Goal: Task Accomplishment & Management: Complete application form

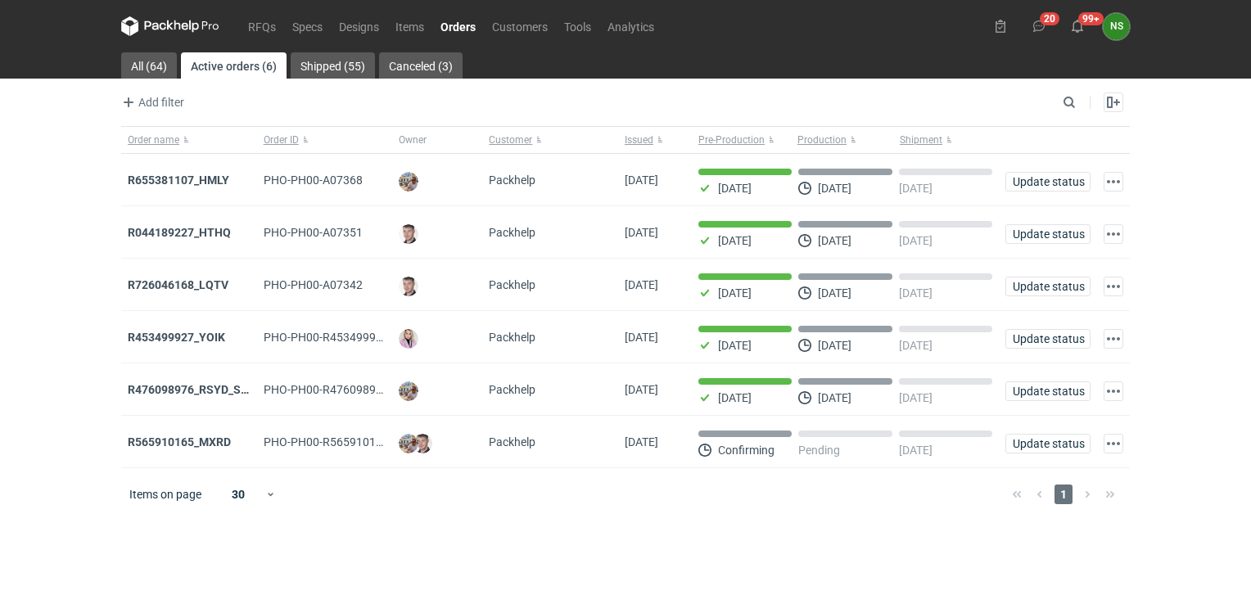
click at [453, 23] on link "Orders" at bounding box center [458, 26] width 52 height 20
click at [328, 66] on link "Shipped (55)" at bounding box center [333, 65] width 84 height 26
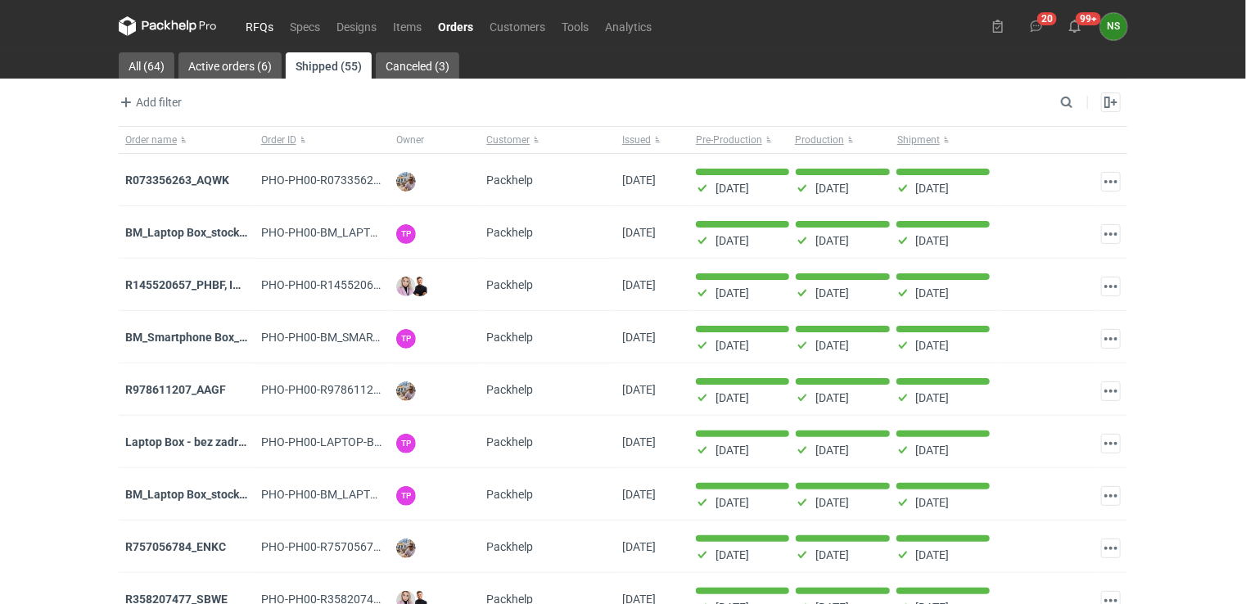
click at [249, 22] on link "RFQs" at bounding box center [259, 26] width 44 height 20
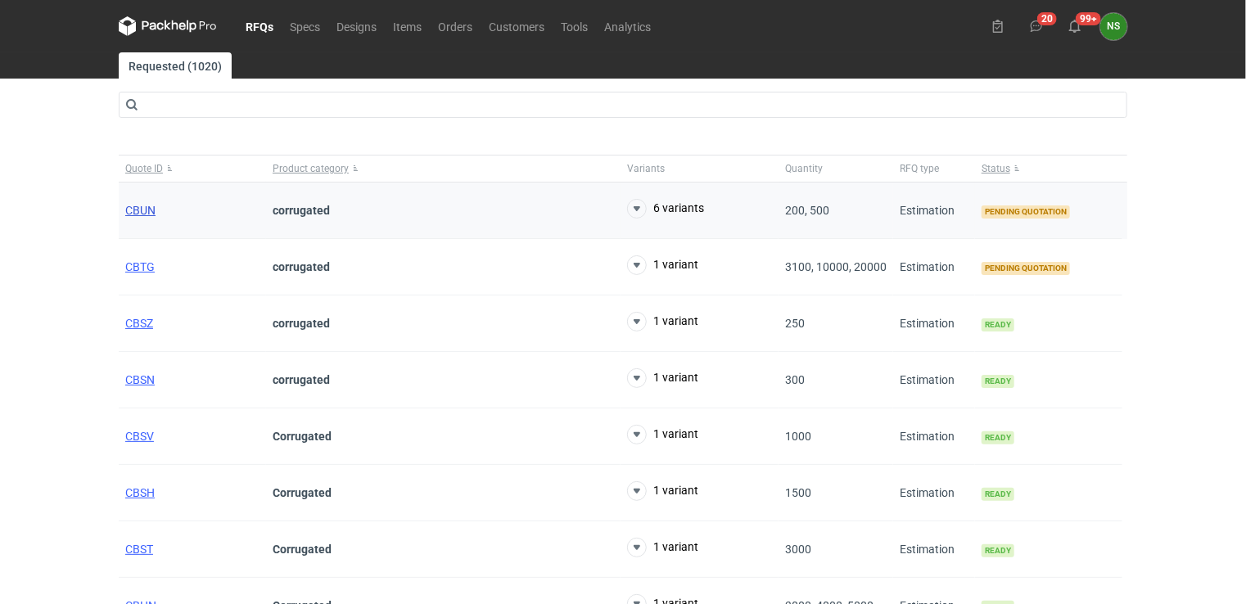
click at [135, 210] on span "CBUN" at bounding box center [140, 210] width 30 height 13
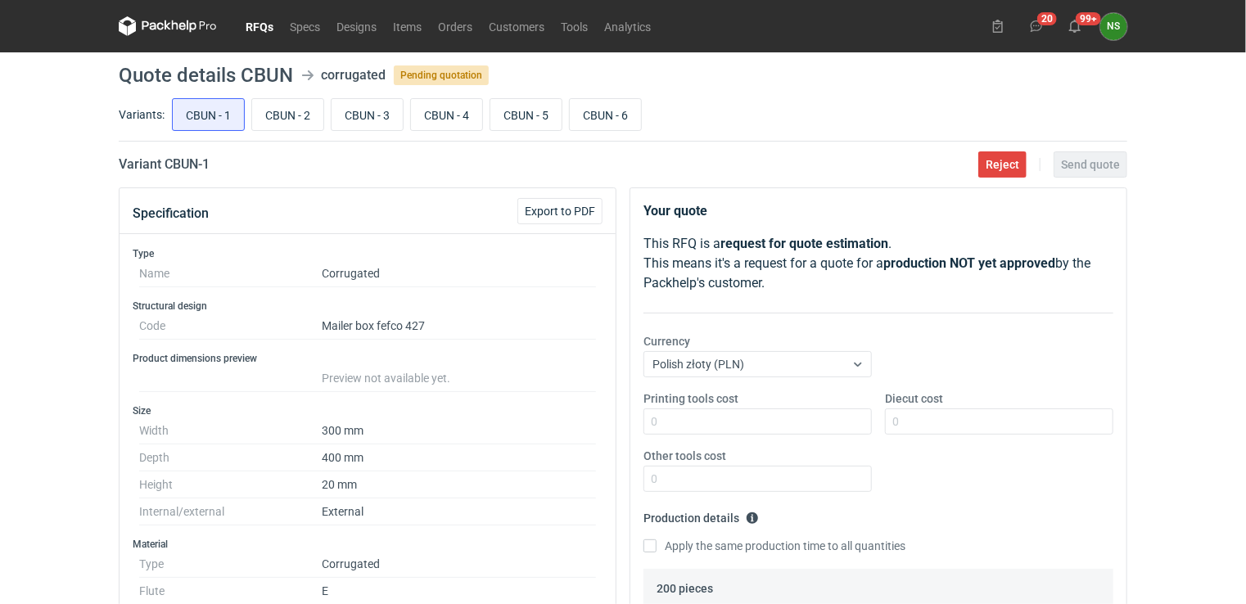
click at [257, 23] on link "RFQs" at bounding box center [259, 26] width 44 height 20
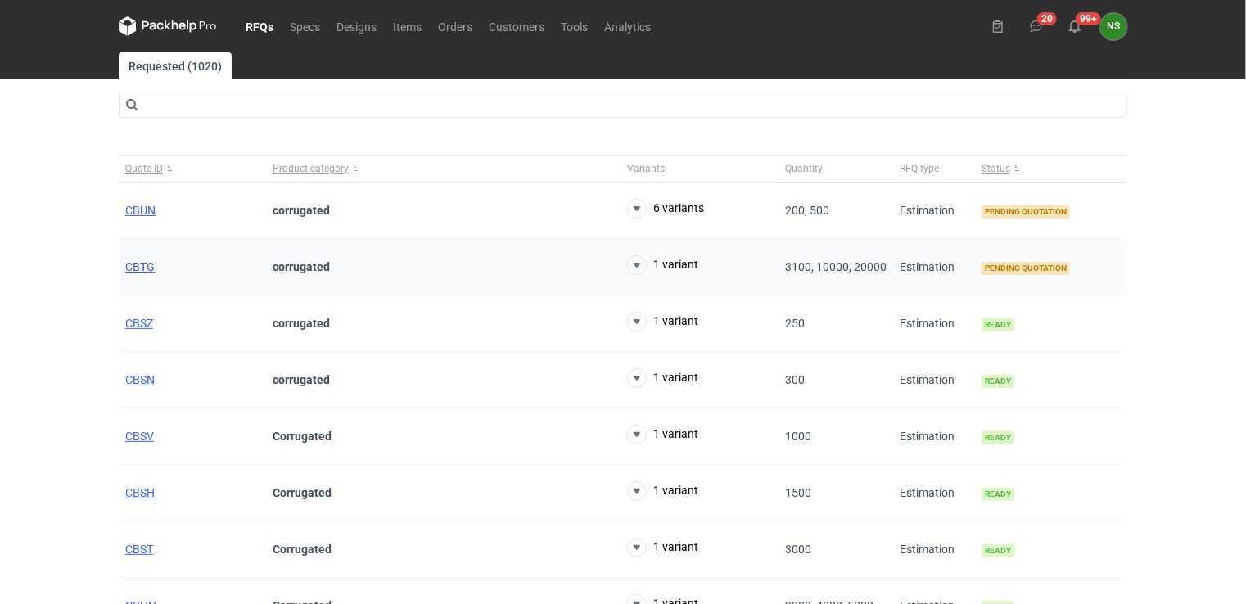
click at [144, 270] on span "CBTG" at bounding box center [139, 266] width 29 height 13
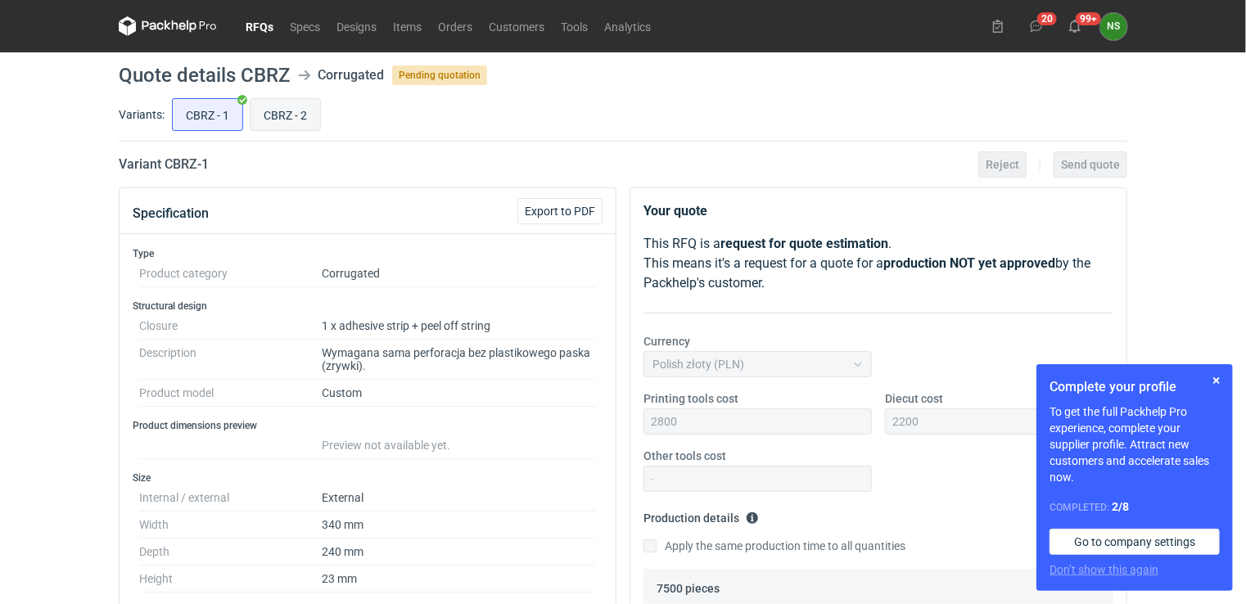
click at [306, 117] on input "CBRZ - 2" at bounding box center [286, 114] width 70 height 31
radio input "true"
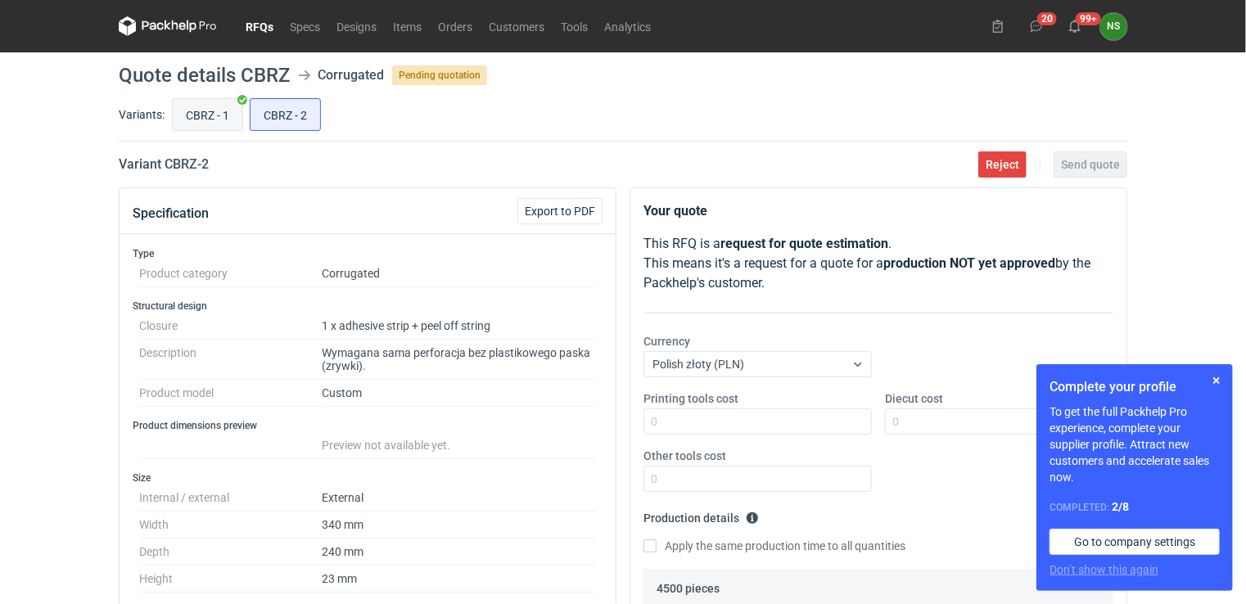
click at [206, 117] on input "CBRZ - 1" at bounding box center [208, 114] width 70 height 31
radio input "true"
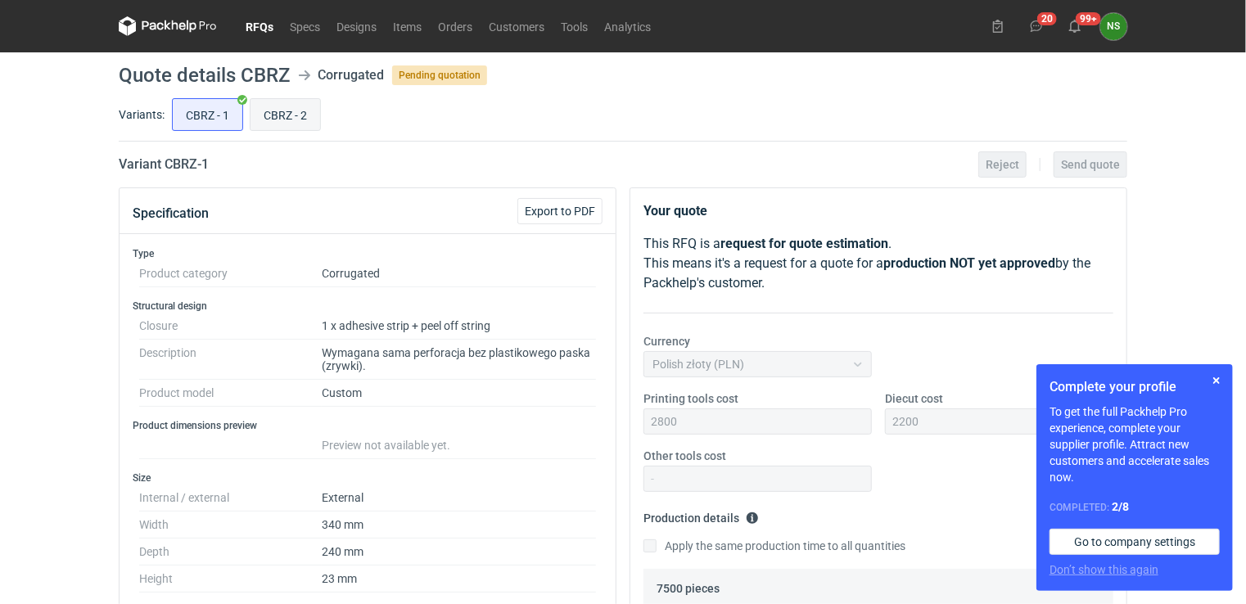
click at [274, 116] on input "CBRZ - 2" at bounding box center [286, 114] width 70 height 31
radio input "true"
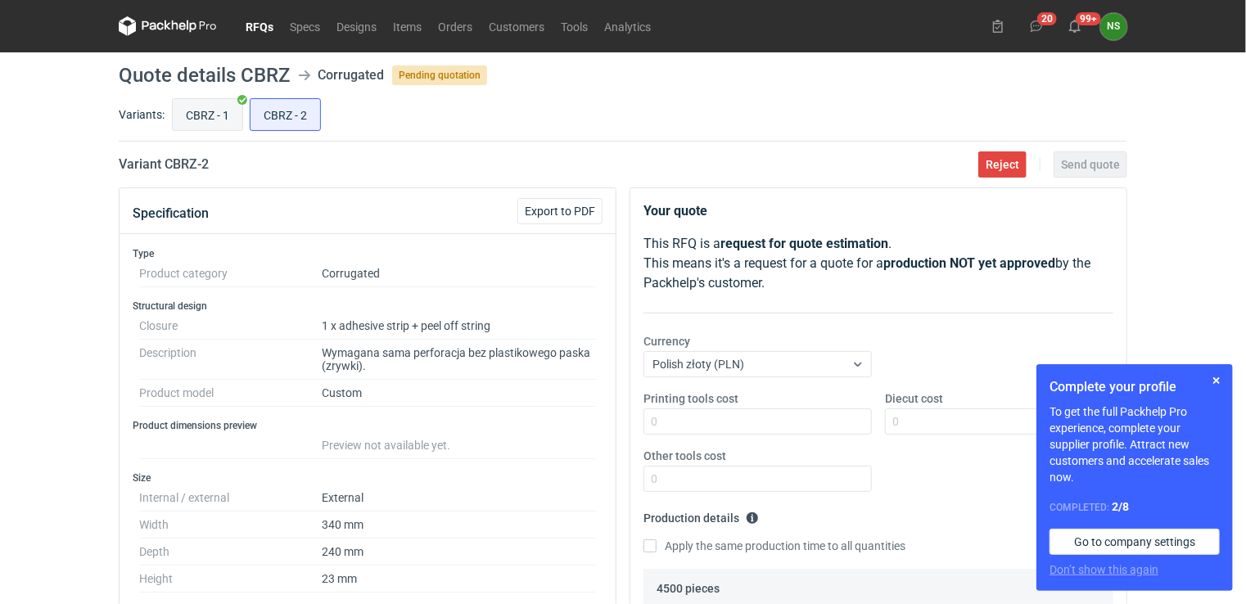
click at [193, 119] on input "CBRZ - 1" at bounding box center [208, 114] width 70 height 31
radio input "true"
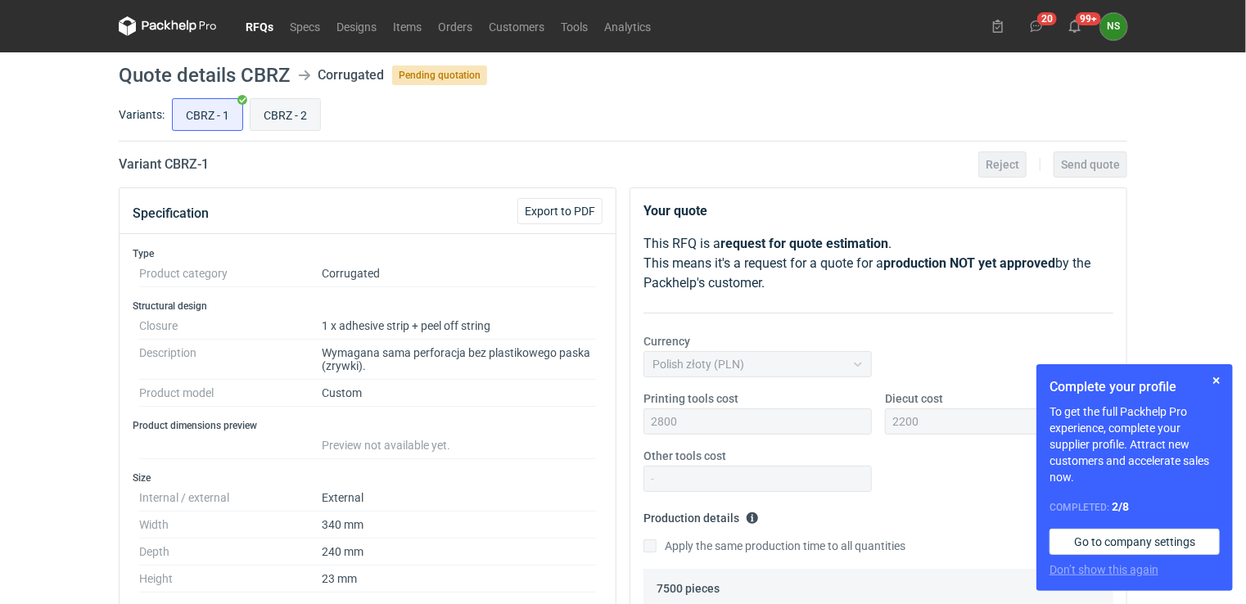
click at [262, 116] on input "CBRZ - 2" at bounding box center [286, 114] width 70 height 31
radio input "true"
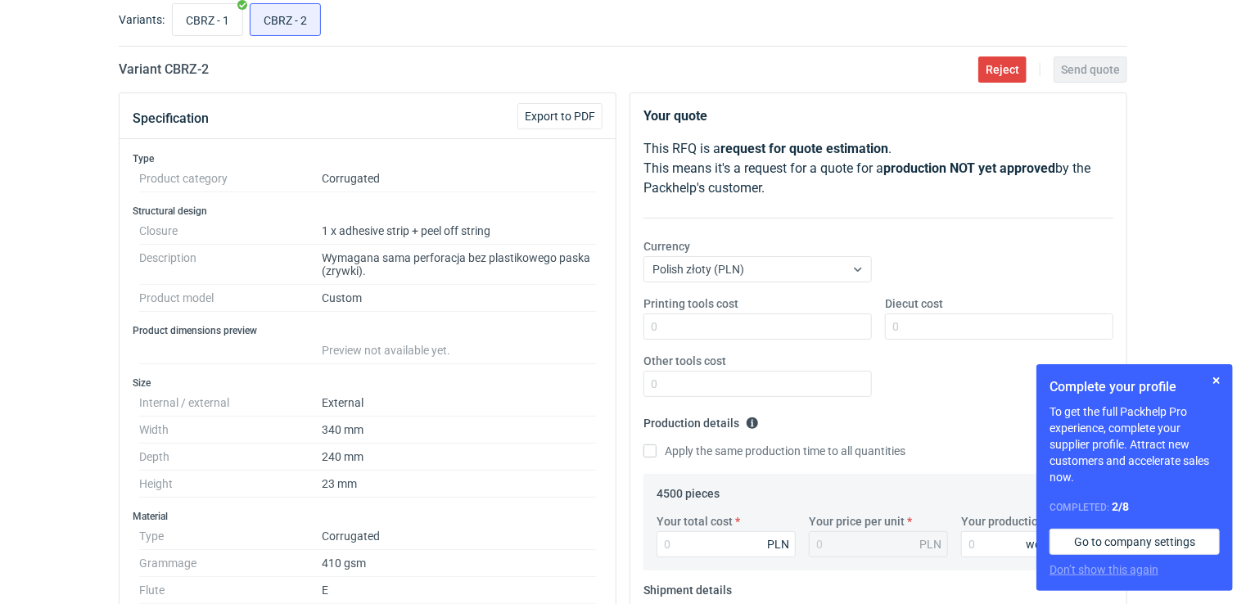
scroll to position [70, 0]
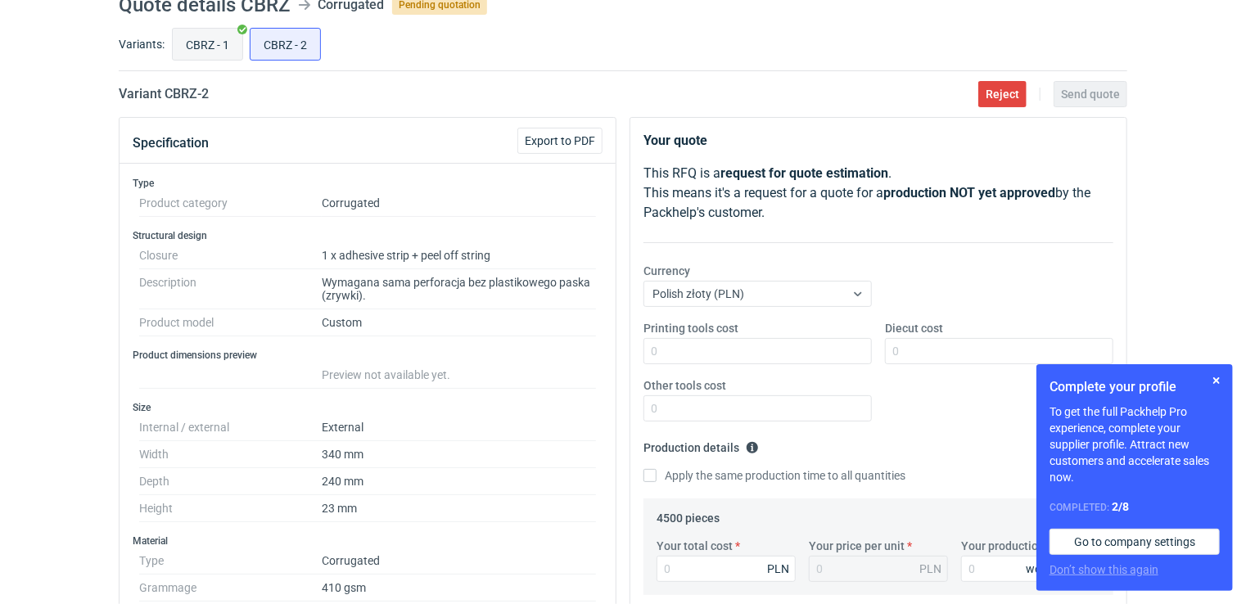
click at [198, 40] on input "CBRZ - 1" at bounding box center [208, 44] width 70 height 31
radio input "true"
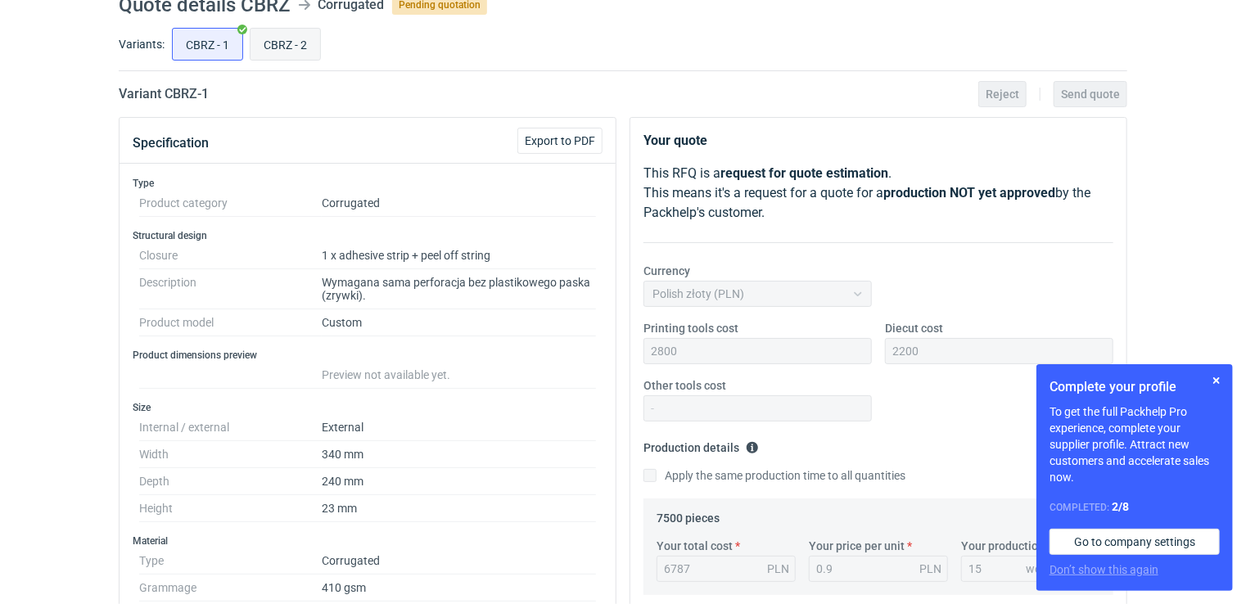
click at [282, 42] on input "CBRZ - 2" at bounding box center [286, 44] width 70 height 31
radio input "true"
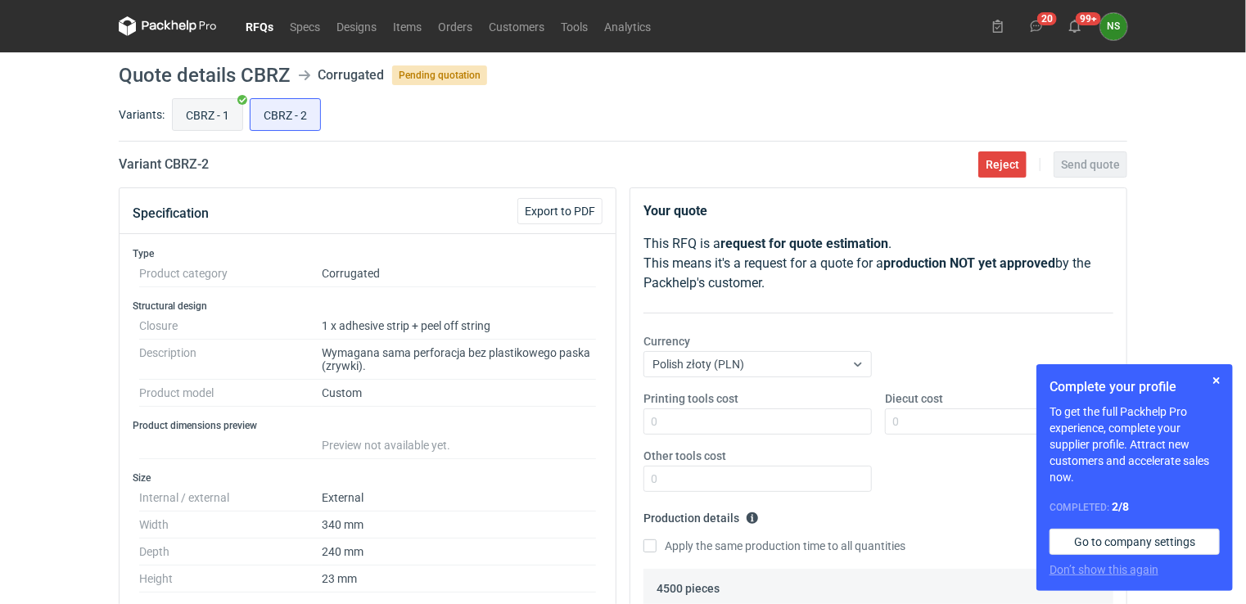
click at [211, 123] on input "CBRZ - 1" at bounding box center [208, 114] width 70 height 31
radio input "true"
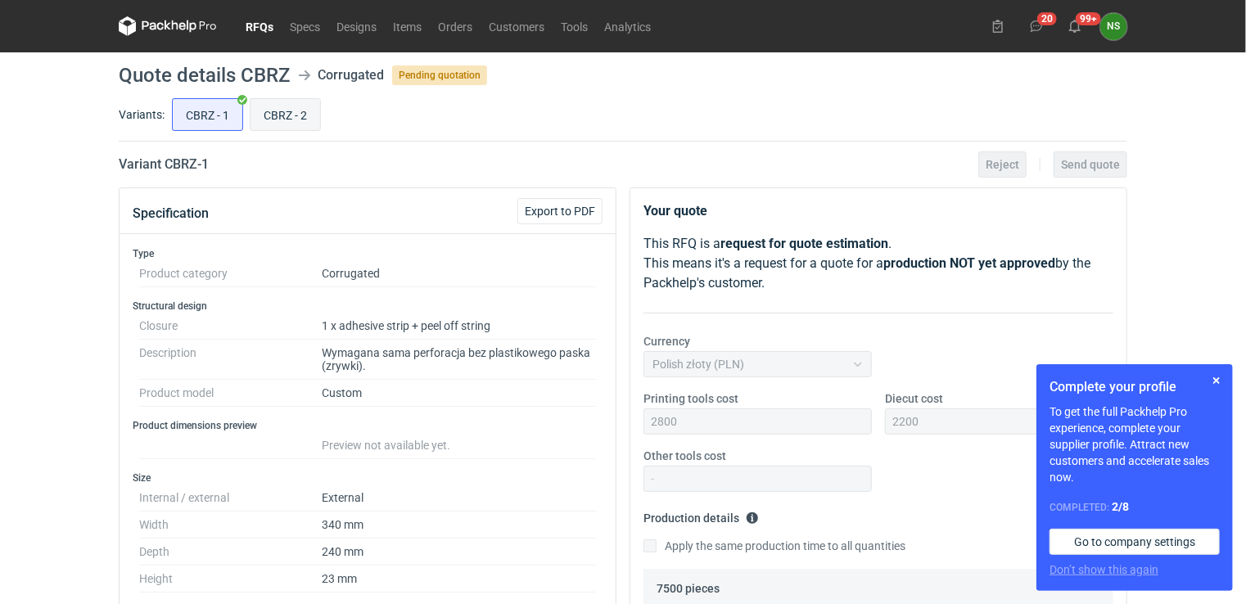
click at [276, 123] on input "CBRZ - 2" at bounding box center [286, 114] width 70 height 31
radio input "true"
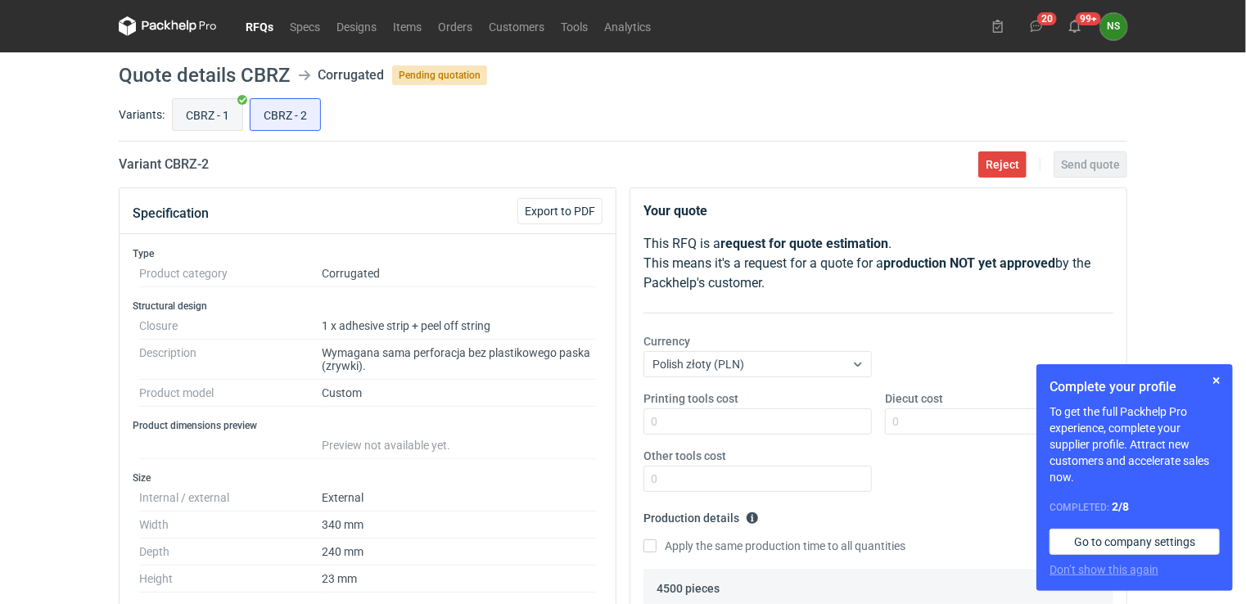
click at [206, 116] on input "CBRZ - 1" at bounding box center [208, 114] width 70 height 31
radio input "true"
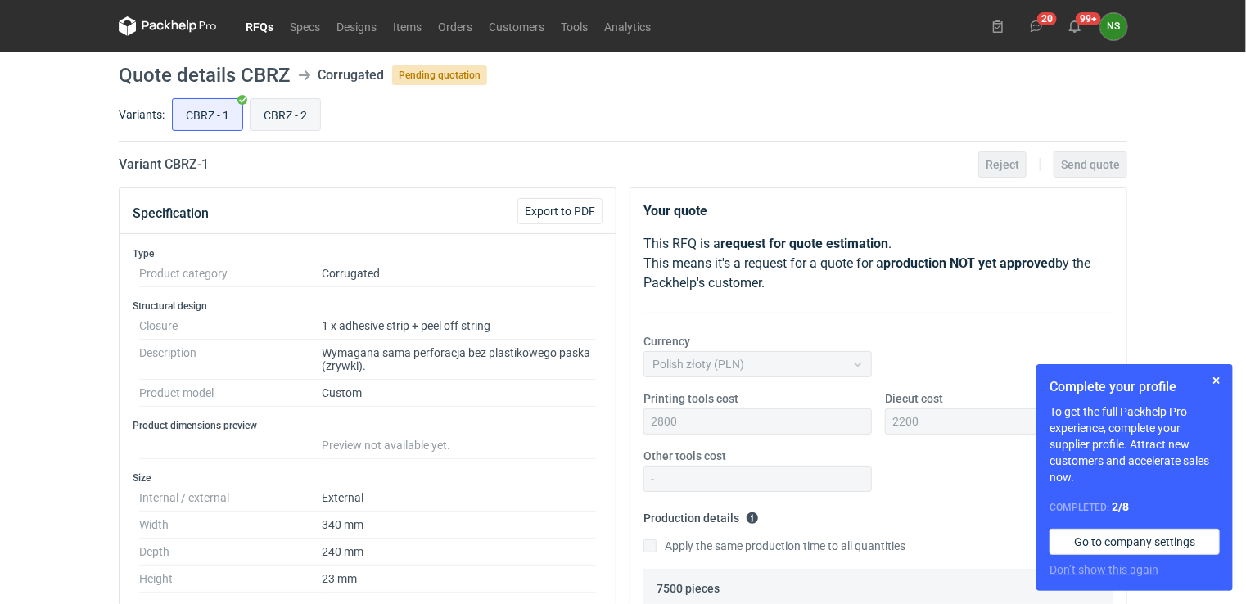
click at [282, 116] on input "CBRZ - 2" at bounding box center [286, 114] width 70 height 31
radio input "true"
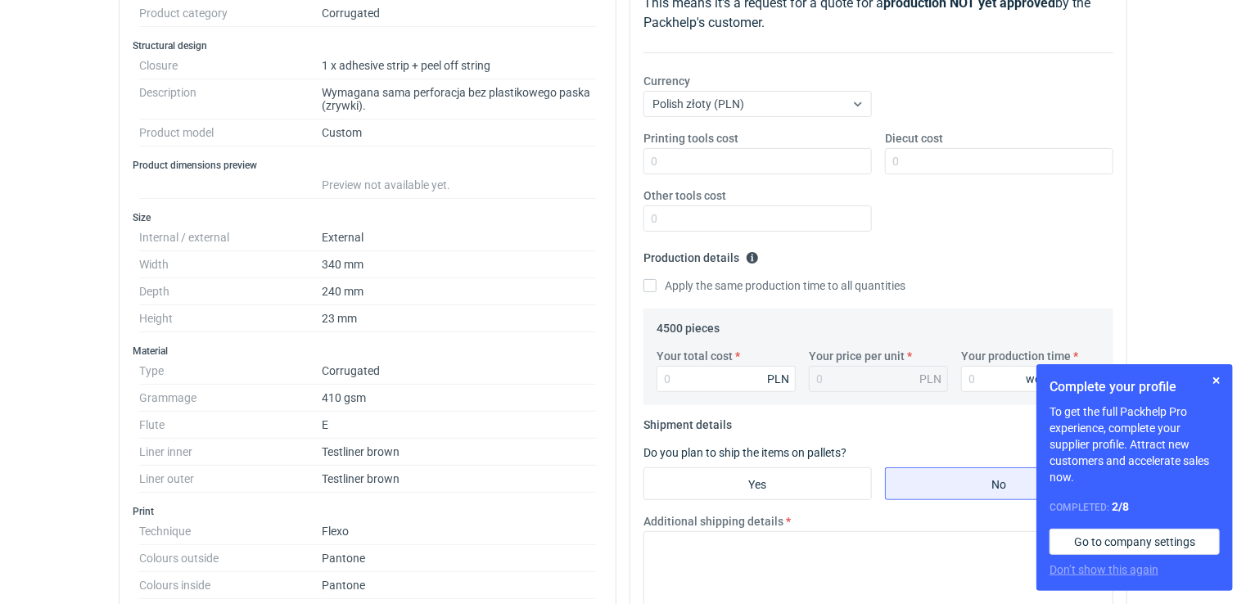
scroll to position [38, 0]
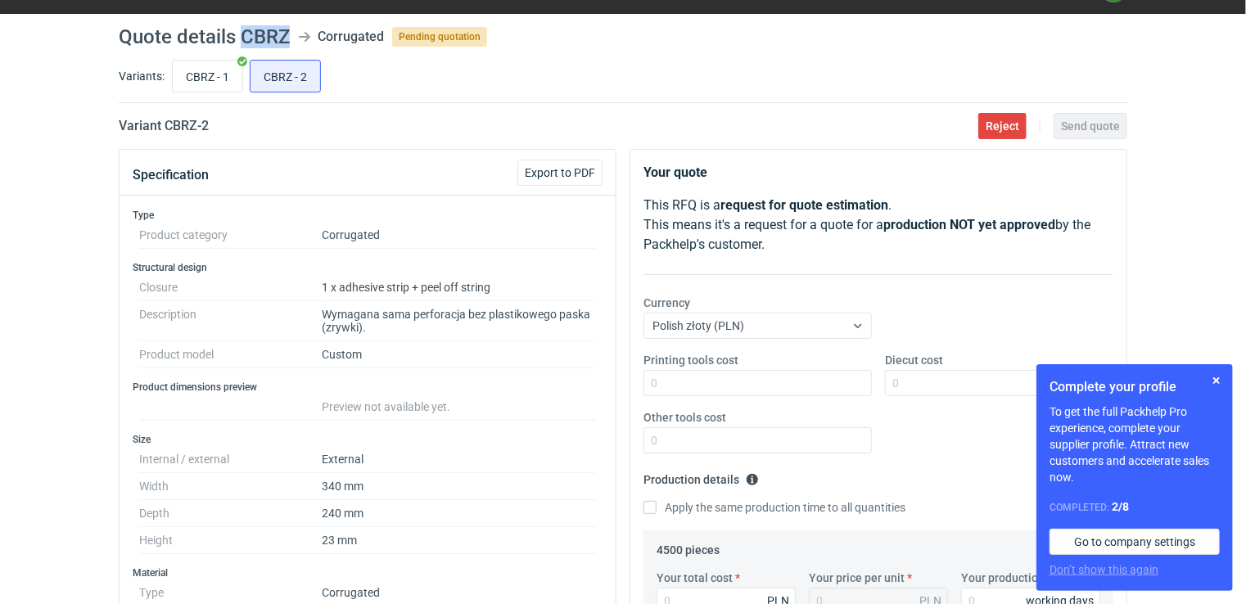
drag, startPoint x: 289, startPoint y: 36, endPoint x: 240, endPoint y: 36, distance: 49.1
click at [240, 36] on header "Quote details CBRZ Corrugated Pending quotation" at bounding box center [623, 37] width 1009 height 20
click at [265, 36] on h1 "Quote details CBRZ" at bounding box center [204, 37] width 171 height 20
click at [275, 36] on h1 "Quote details CBRZ" at bounding box center [204, 37] width 171 height 20
click at [275, 37] on h1 "Quote details CBRZ" at bounding box center [204, 37] width 171 height 20
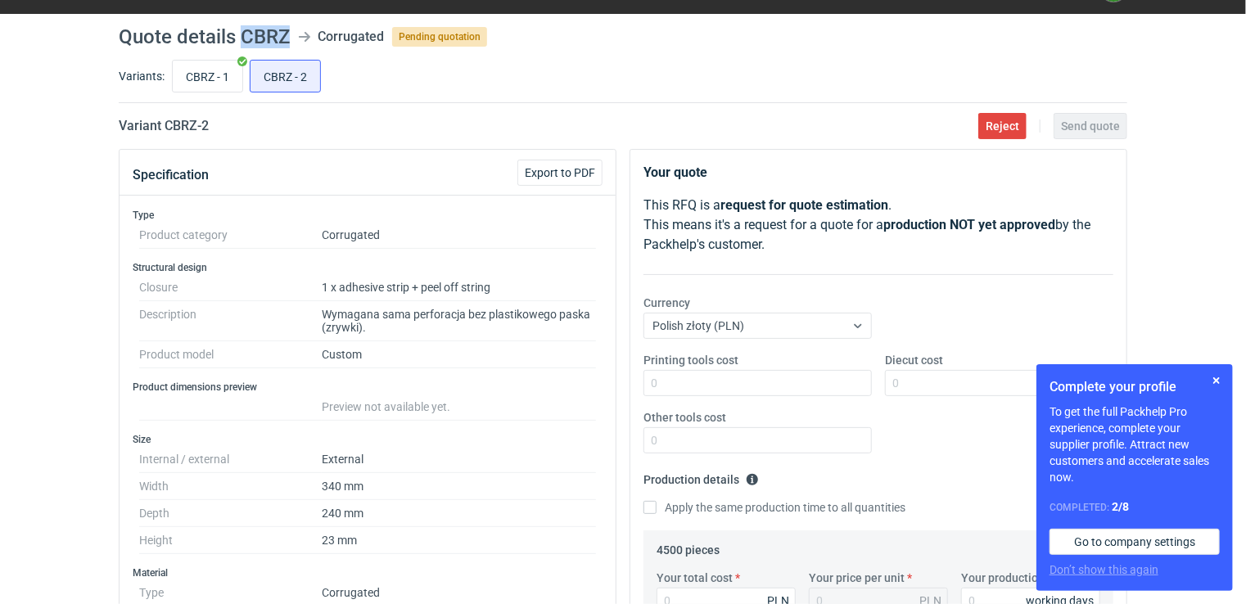
copy h1 "CBRZ"
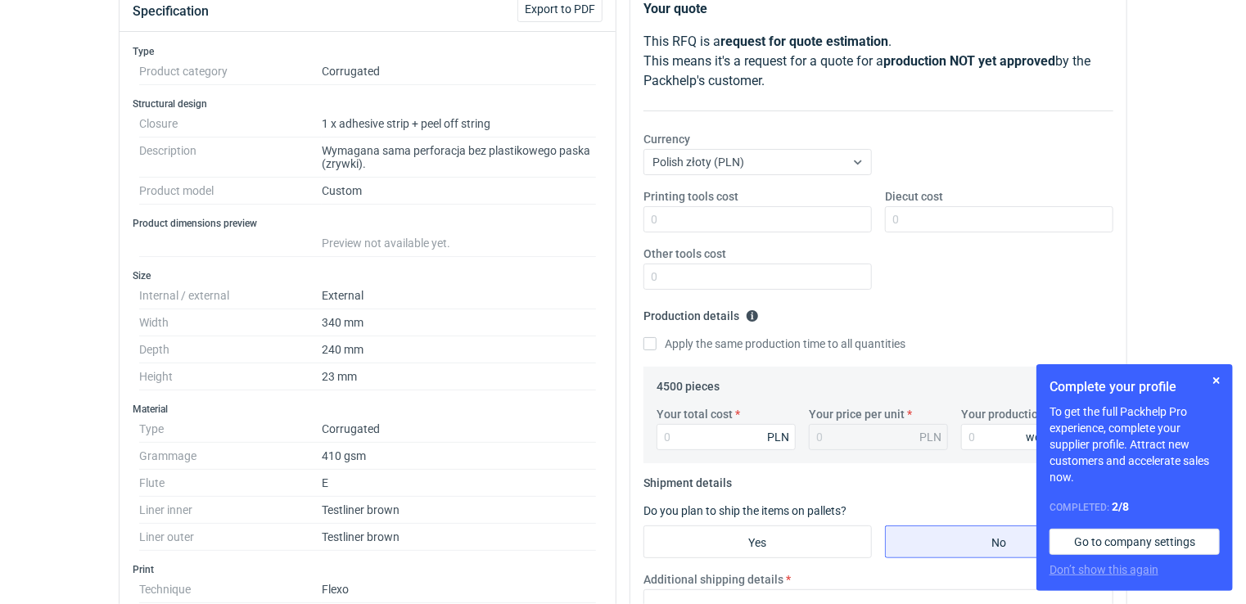
scroll to position [209, 0]
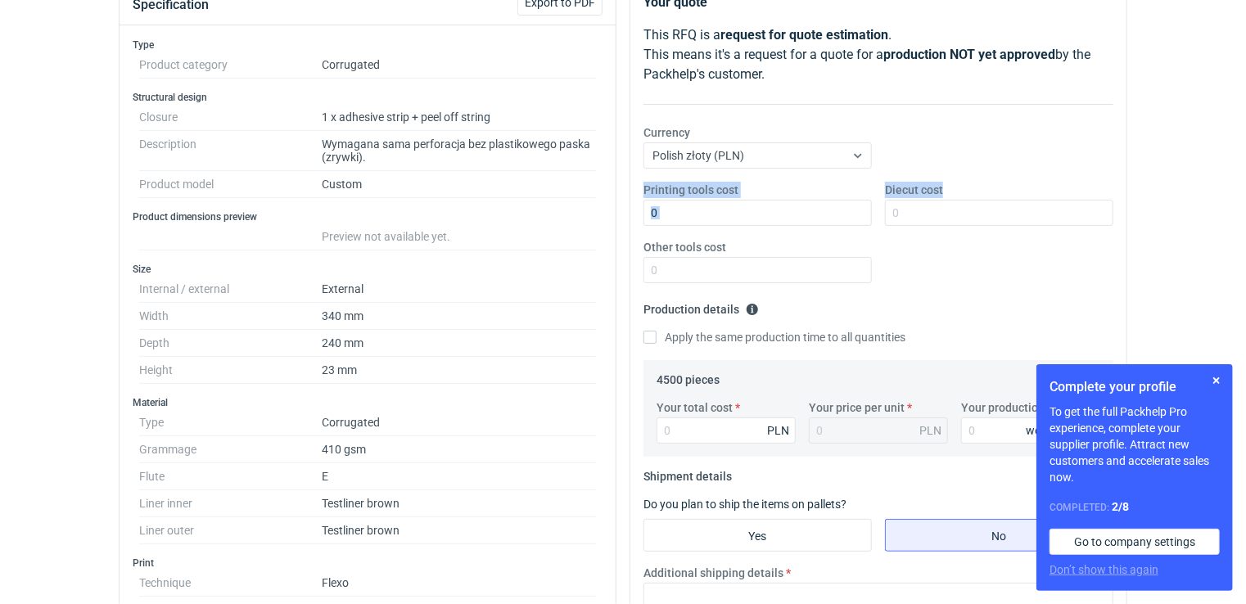
drag, startPoint x: 1235, startPoint y: 224, endPoint x: 1226, endPoint y: 156, distance: 69.4
click at [1226, 156] on div "RFQs Specs Designs Items Orders Customers Tools Analytics 20 99+ NS [PERSON_NAM…" at bounding box center [623, 93] width 1246 height 604
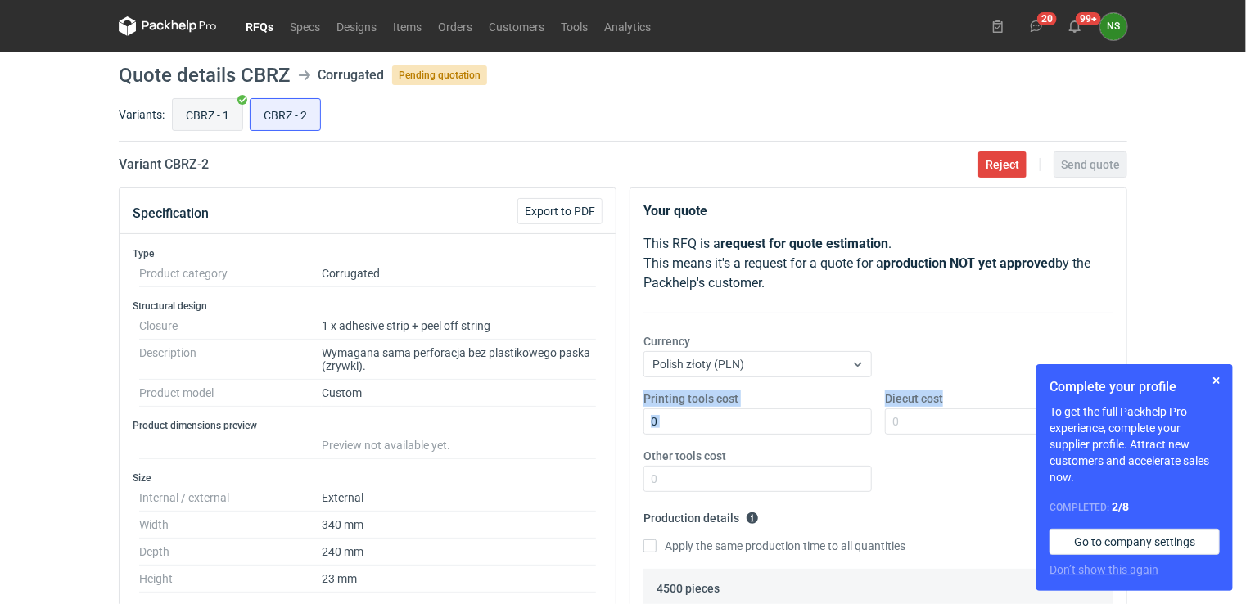
click at [193, 106] on input "CBRZ - 1" at bounding box center [208, 114] width 70 height 31
radio input "true"
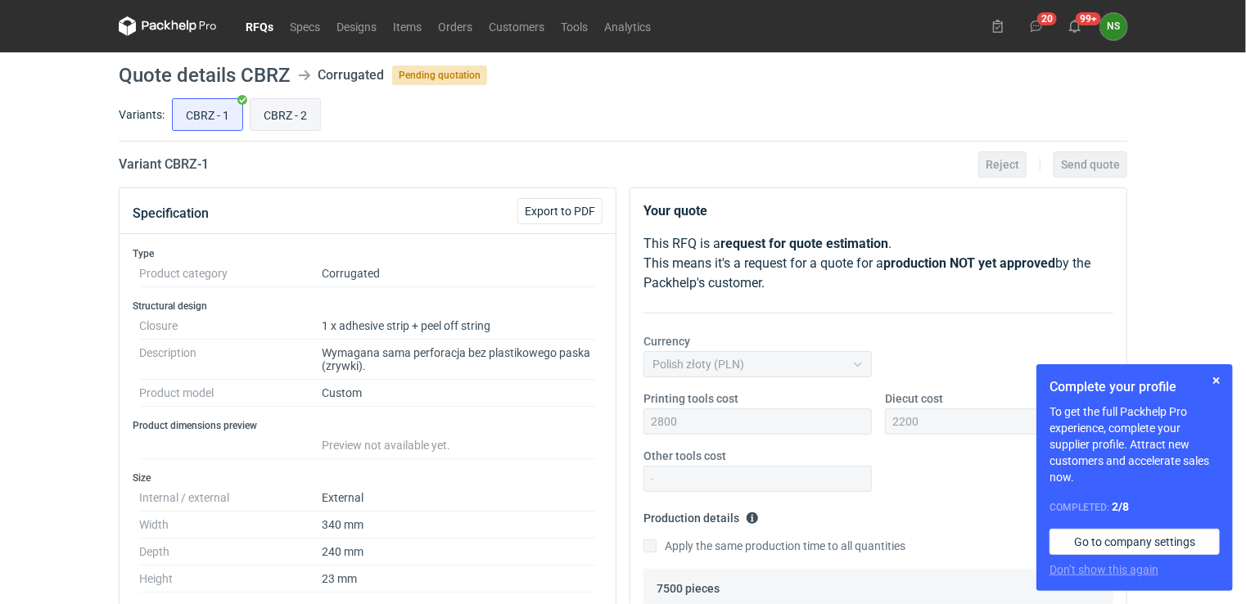
click at [266, 108] on input "CBRZ - 2" at bounding box center [286, 114] width 70 height 31
radio input "true"
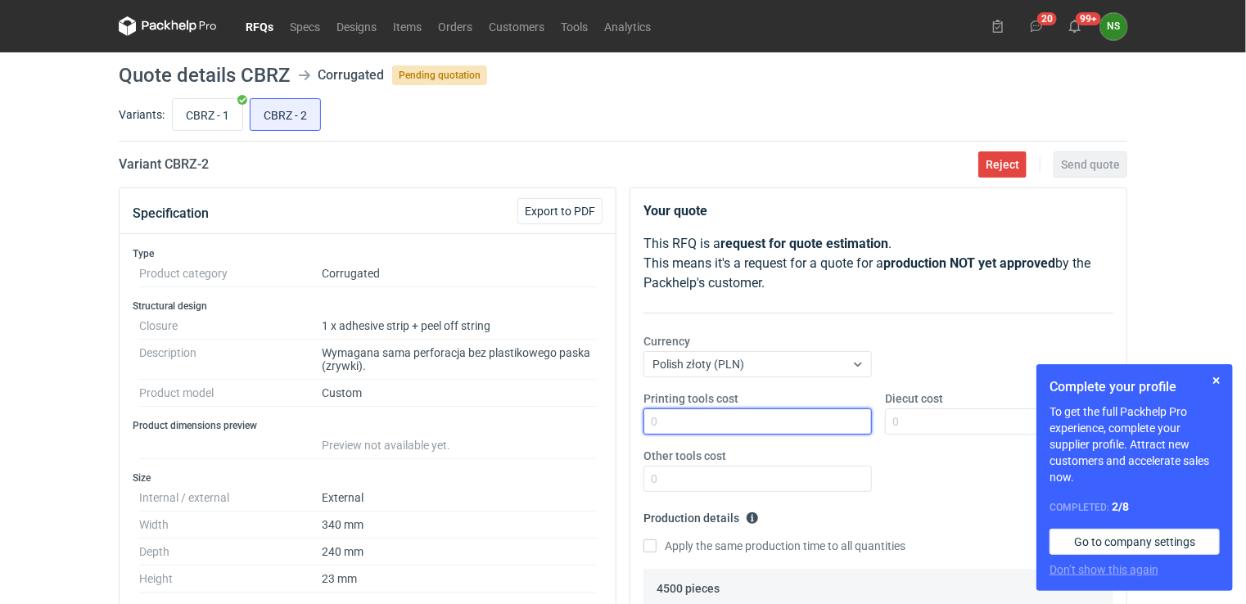
click at [717, 424] on input "Printing tools cost" at bounding box center [758, 422] width 228 height 26
drag, startPoint x: 676, startPoint y: 416, endPoint x: 568, endPoint y: 406, distance: 108.5
type input "2800"
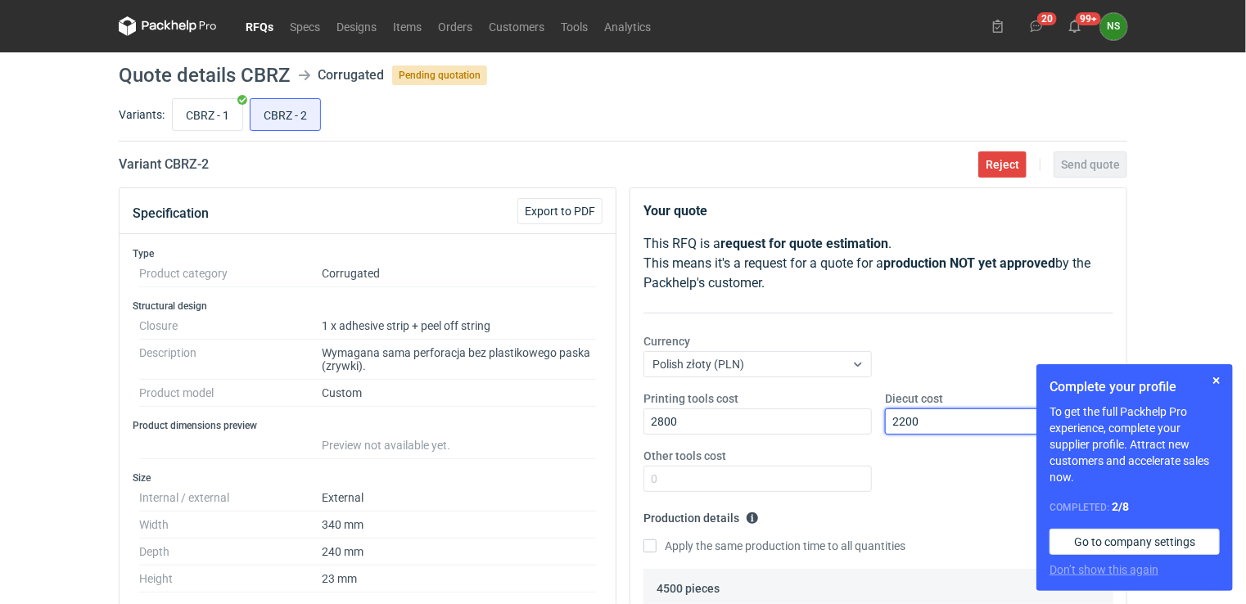
type input "2200"
type input "0"
click at [213, 110] on input "CBRZ - 1" at bounding box center [208, 114] width 70 height 31
radio input "true"
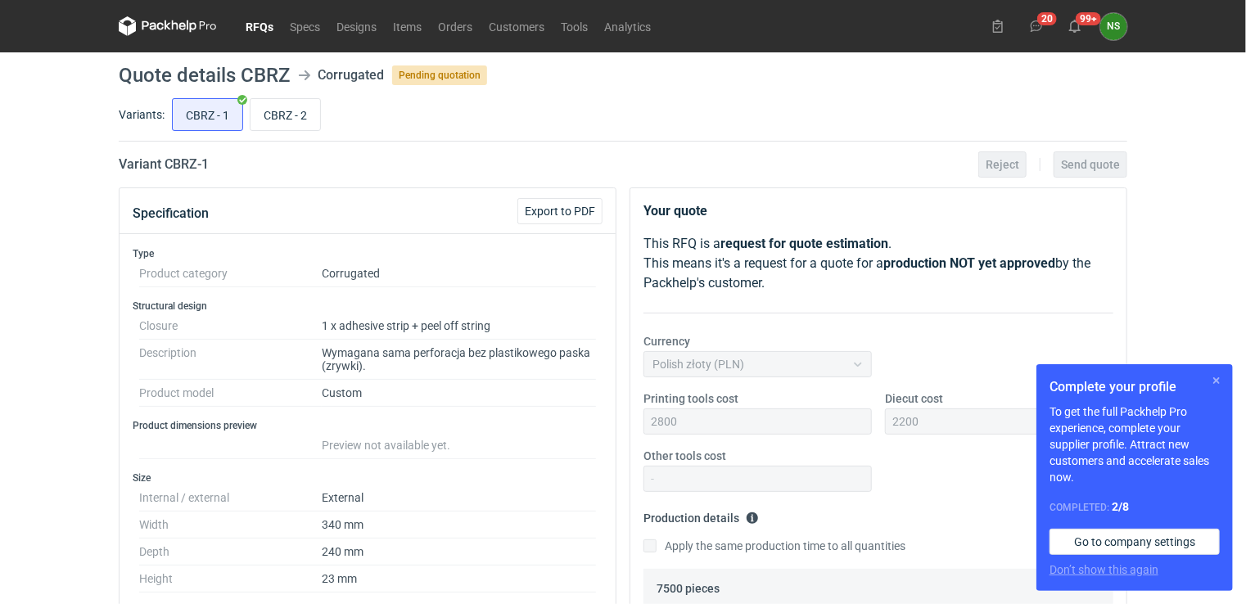
click at [1215, 381] on button "button" at bounding box center [1217, 381] width 20 height 20
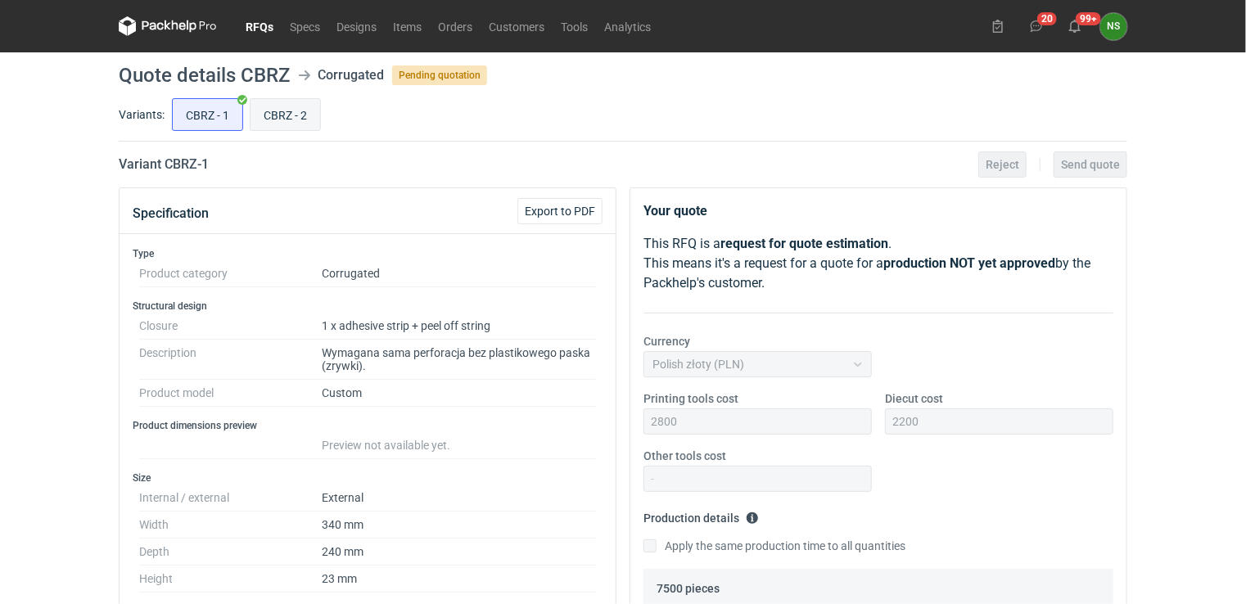
click at [287, 120] on input "CBRZ - 2" at bounding box center [286, 114] width 70 height 31
radio input "true"
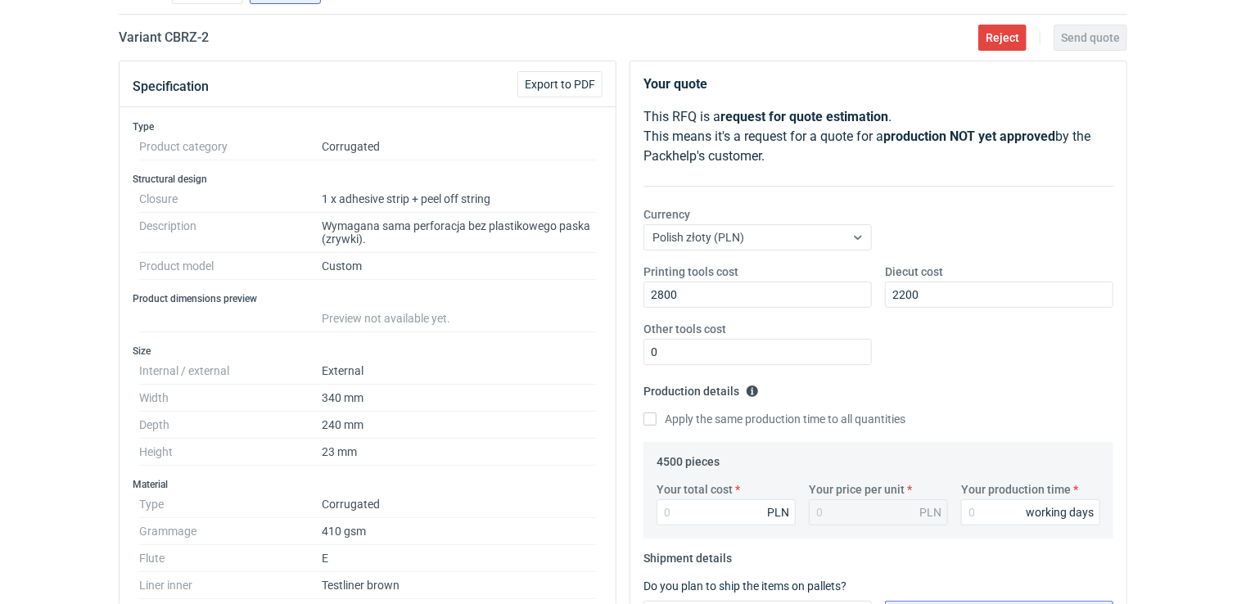
scroll to position [103, 0]
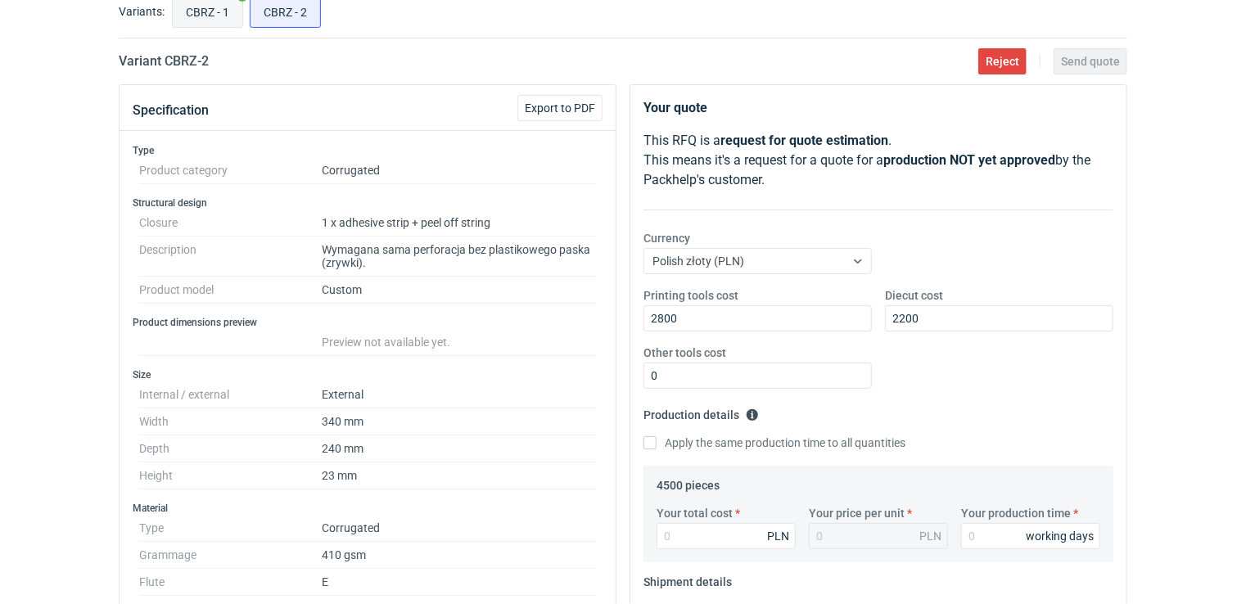
click at [196, 11] on input "CBRZ - 1" at bounding box center [208, 11] width 70 height 31
radio input "true"
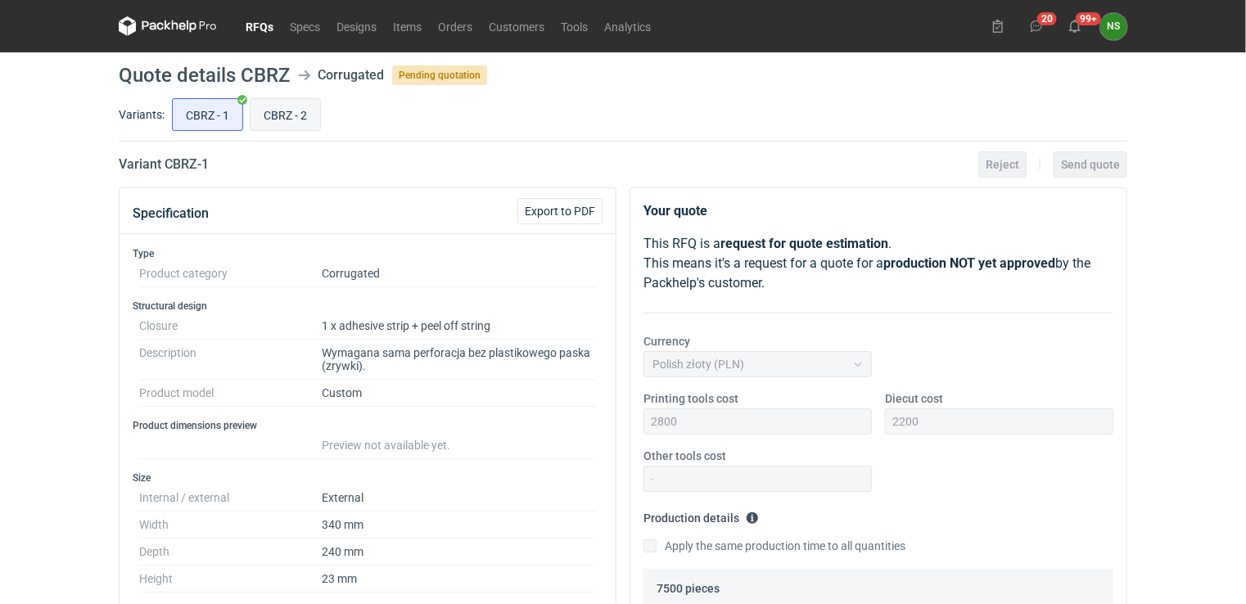
click at [288, 116] on input "CBRZ - 2" at bounding box center [286, 114] width 70 height 31
radio input "true"
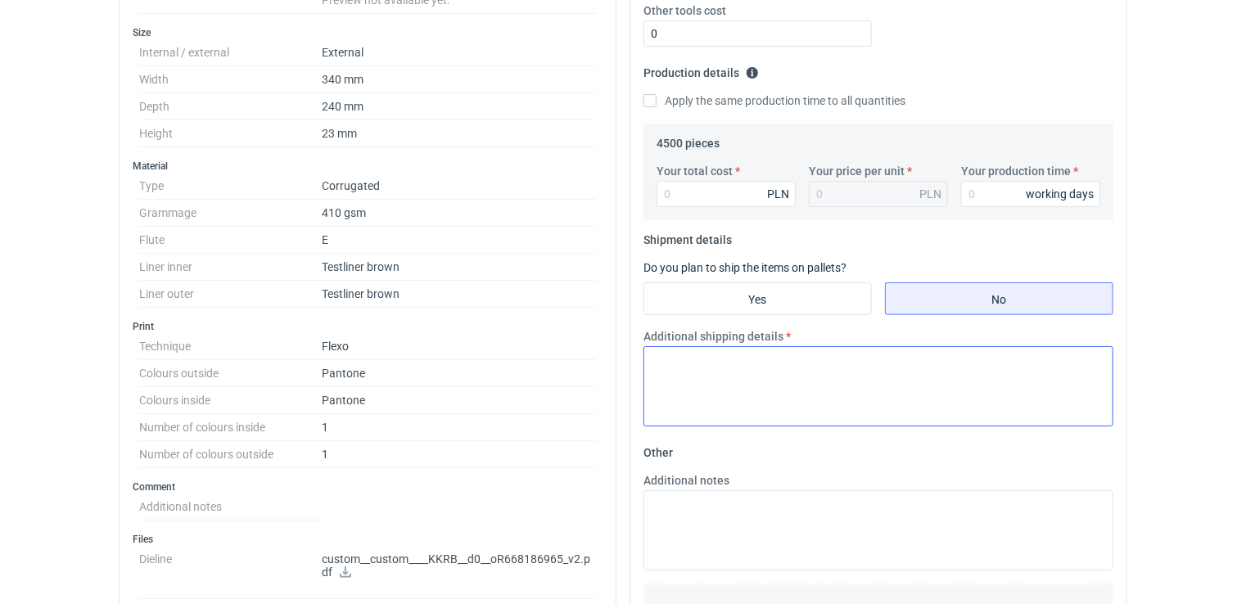
scroll to position [451, 0]
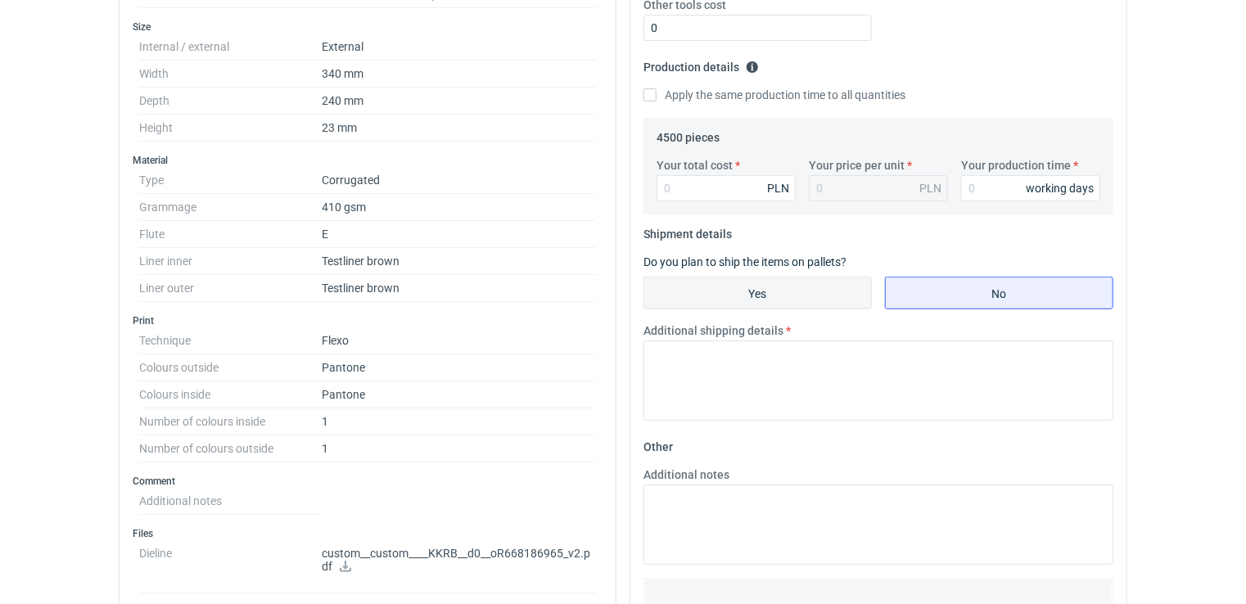
click at [755, 292] on input "Yes" at bounding box center [757, 293] width 227 height 31
radio input "true"
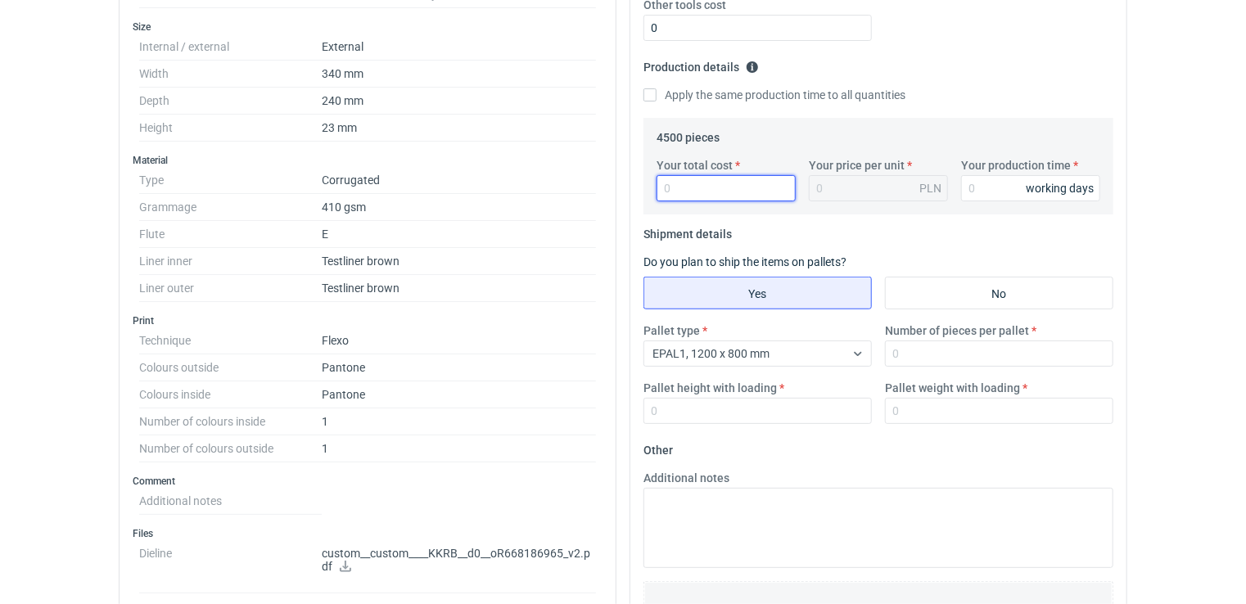
click at [714, 187] on input "Your total cost" at bounding box center [726, 188] width 139 height 26
paste input "4432.50"
type input "4432.50"
type input "0.99"
type input "4432.50"
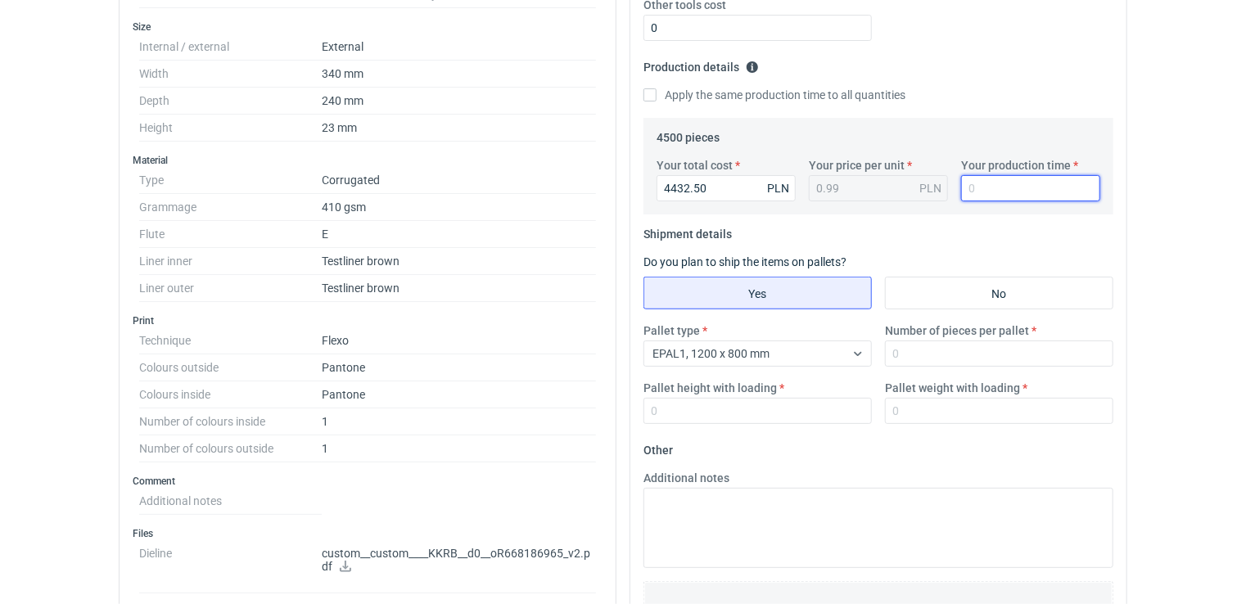
click at [1002, 190] on input "Your production time" at bounding box center [1030, 188] width 139 height 26
type input "15"
click at [720, 296] on input "Yes" at bounding box center [757, 293] width 227 height 31
click at [911, 350] on input "Number of pieces per pallet" at bounding box center [999, 354] width 228 height 26
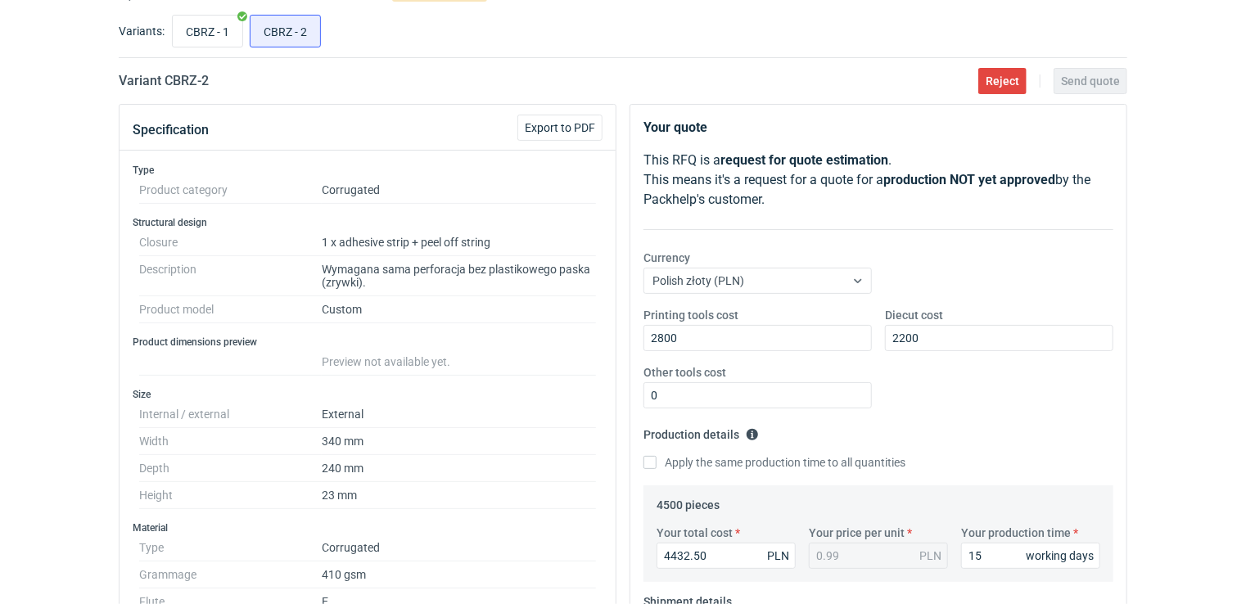
scroll to position [0, 0]
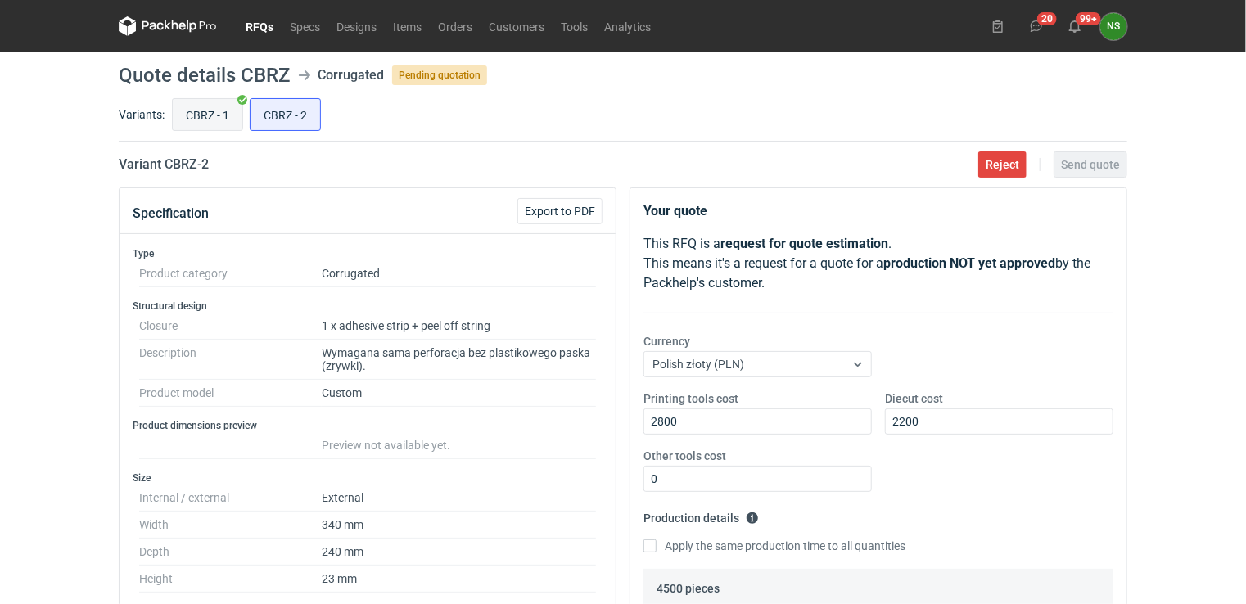
click at [188, 112] on input "CBRZ - 1" at bounding box center [208, 114] width 70 height 31
radio input "true"
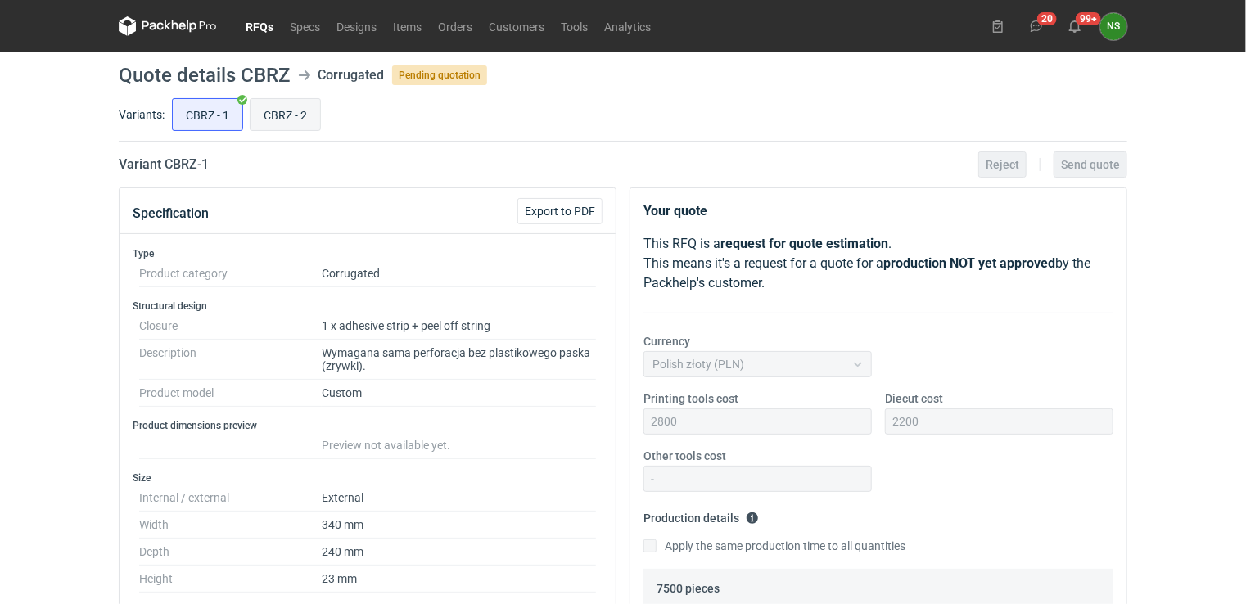
click at [291, 106] on input "CBRZ - 2" at bounding box center [286, 114] width 70 height 31
radio input "true"
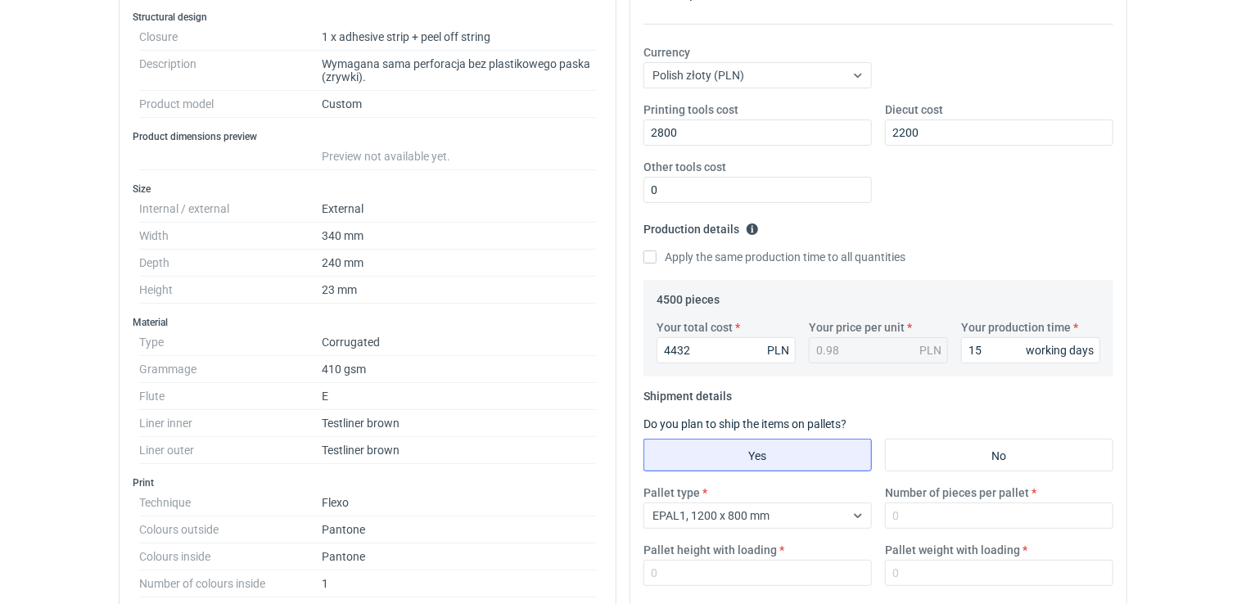
scroll to position [516, 0]
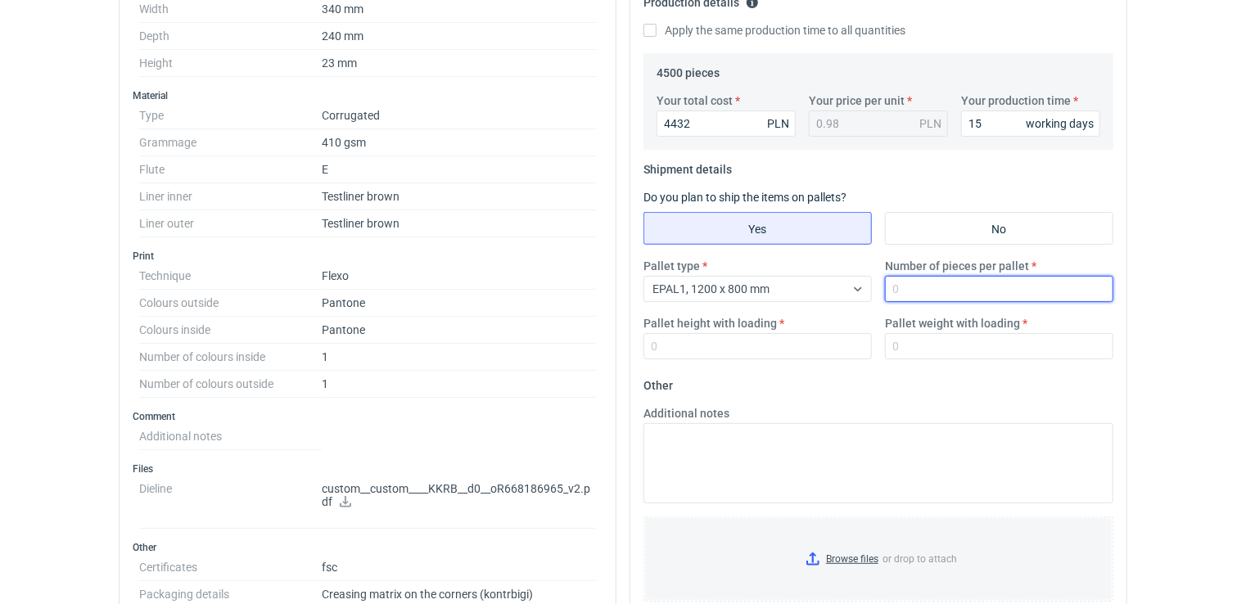
click at [943, 293] on input "Number of pieces per pallet" at bounding box center [999, 289] width 228 height 26
type input "2120"
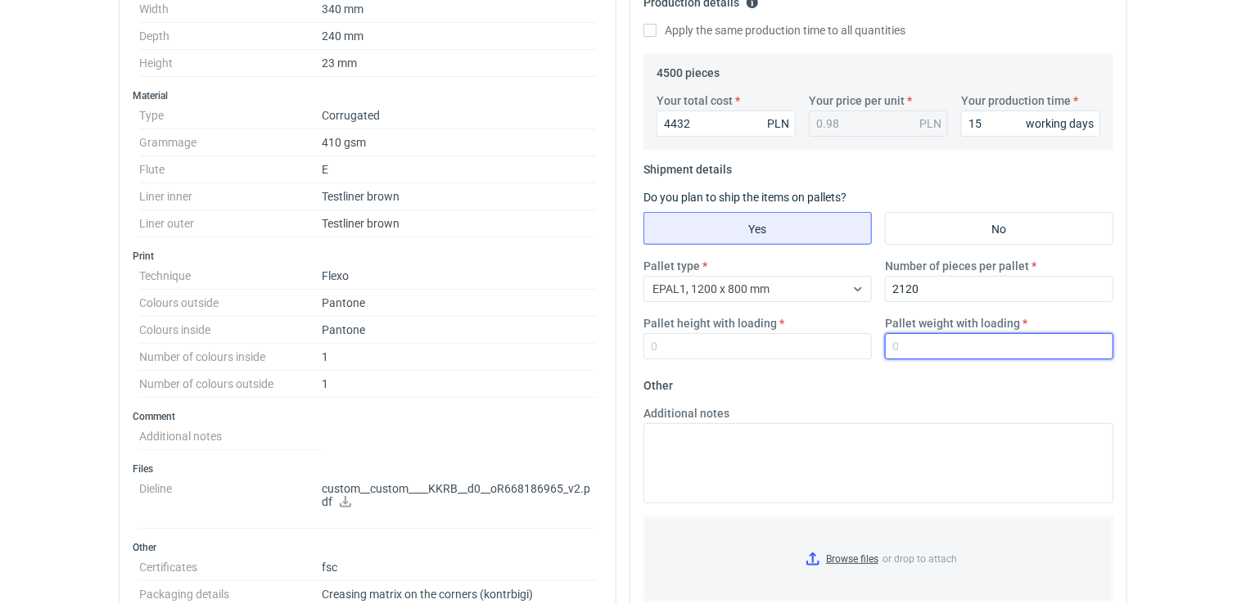
click at [927, 341] on input "Pallet weight with loading" at bounding box center [999, 346] width 228 height 26
type input "5"
type input "250"
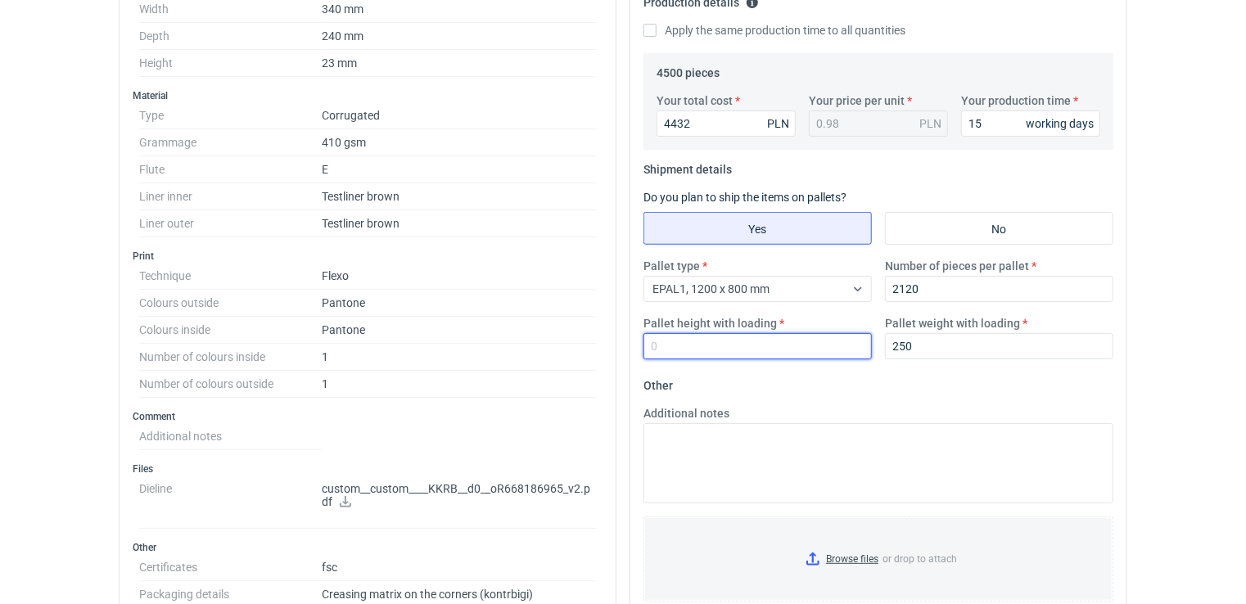
click at [778, 338] on input "Pallet height with loading" at bounding box center [758, 346] width 228 height 26
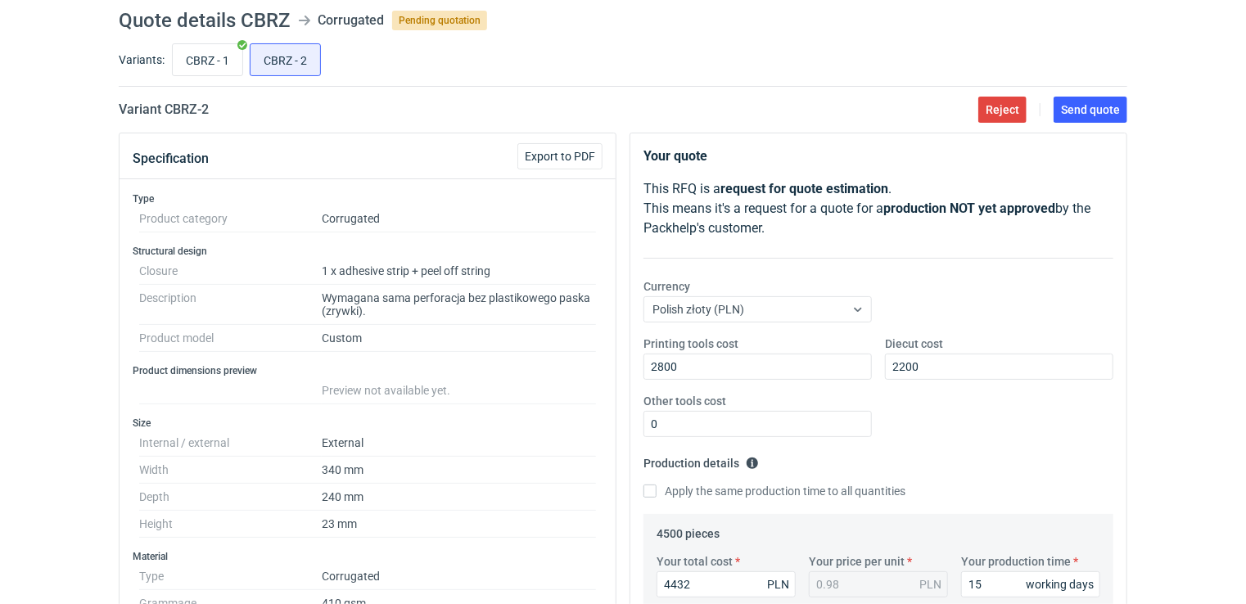
scroll to position [0, 0]
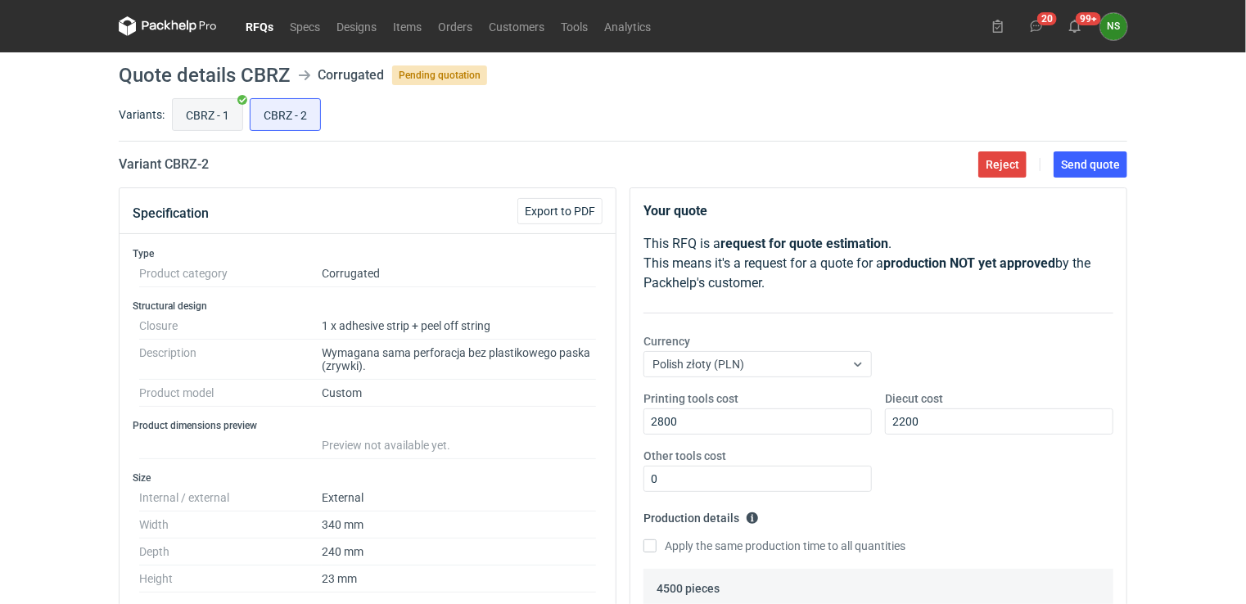
type input "1850"
click at [200, 115] on input "CBRZ - 1" at bounding box center [208, 114] width 70 height 31
radio input "true"
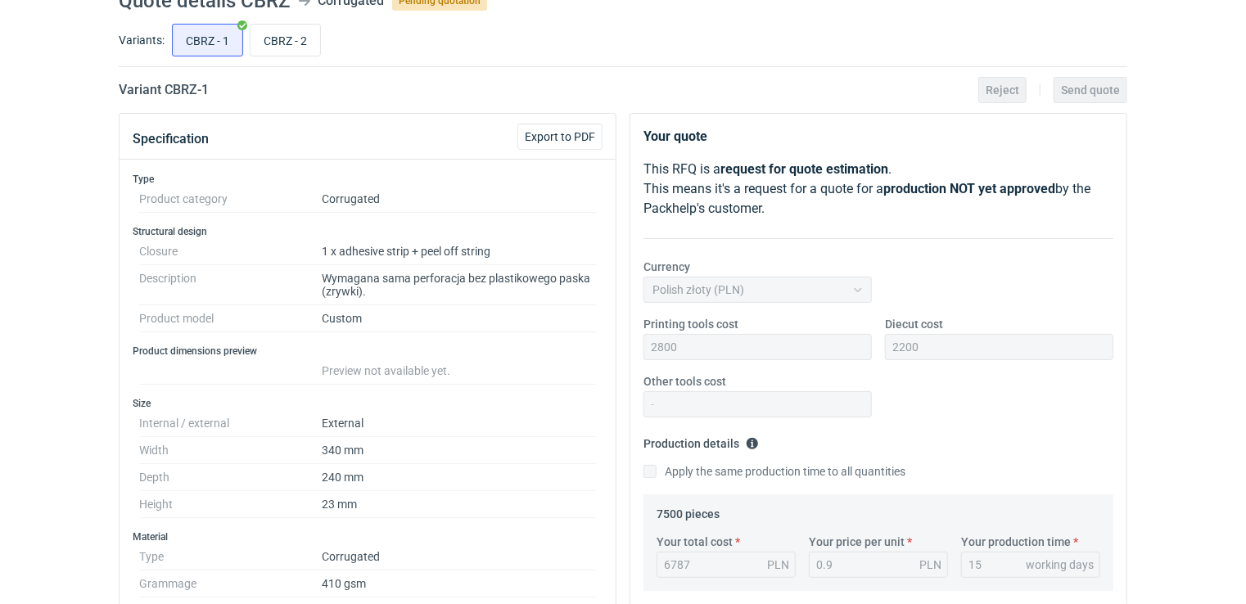
scroll to position [5, 0]
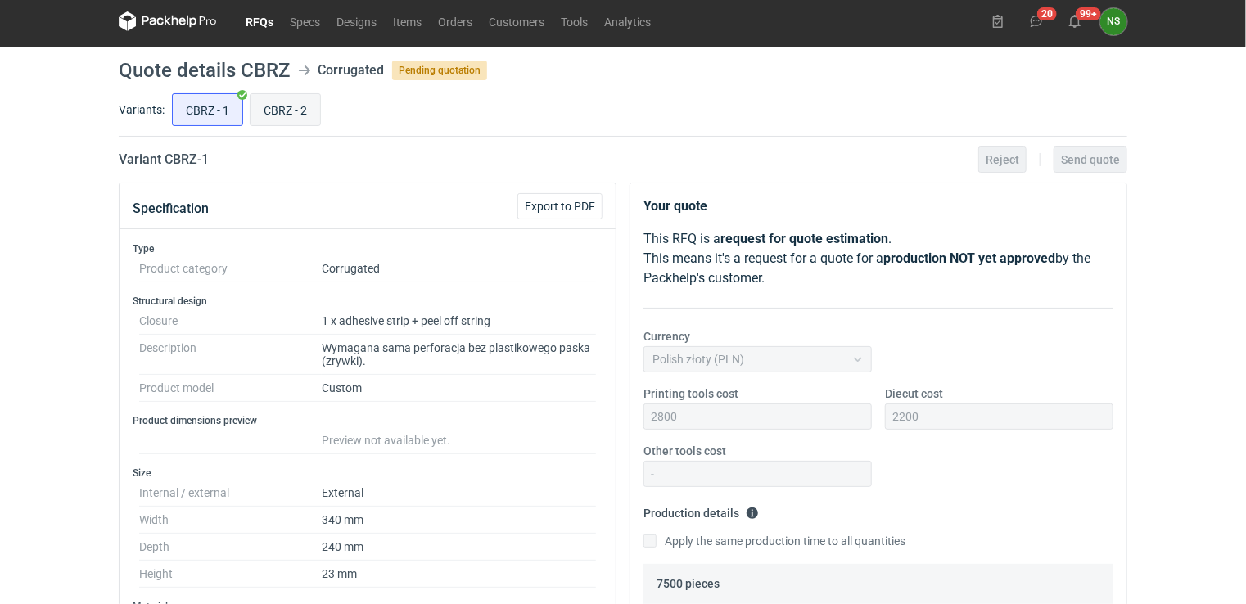
click at [296, 111] on input "CBRZ - 2" at bounding box center [286, 109] width 70 height 31
radio input "true"
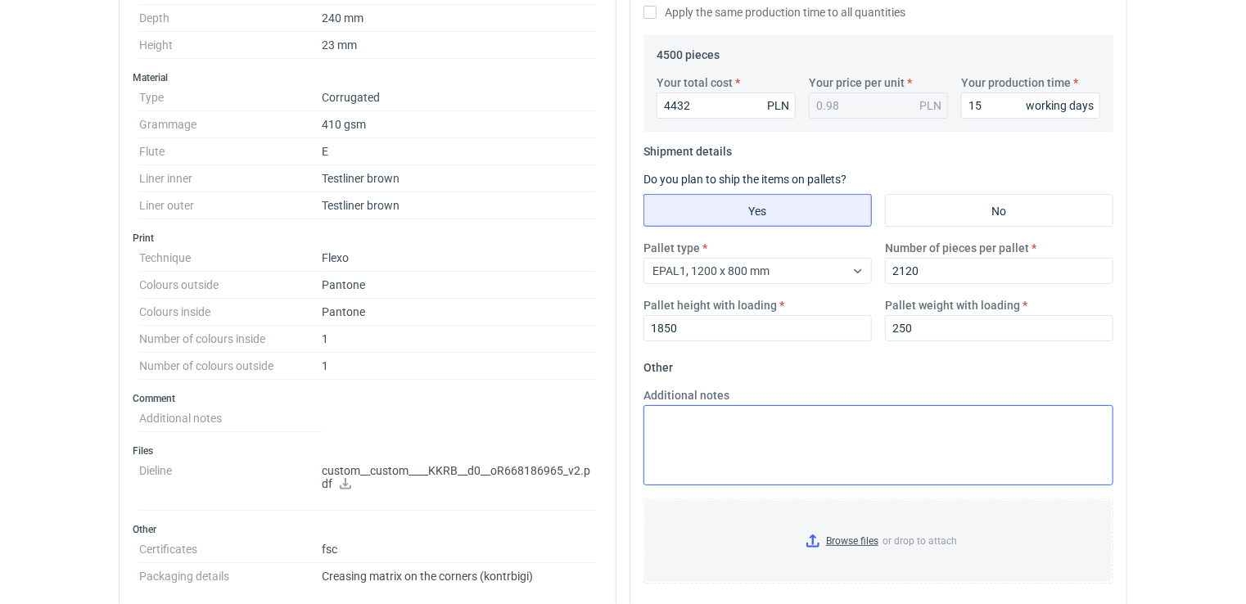
scroll to position [536, 0]
click at [783, 447] on textarea "Additional notes" at bounding box center [879, 443] width 470 height 80
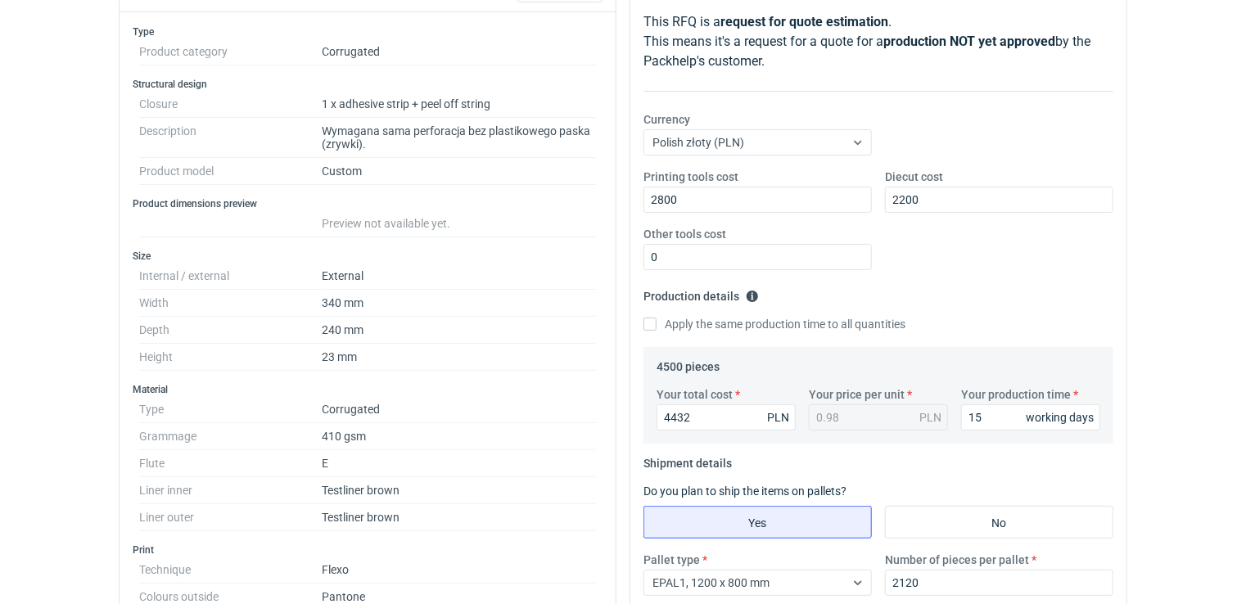
scroll to position [284, 0]
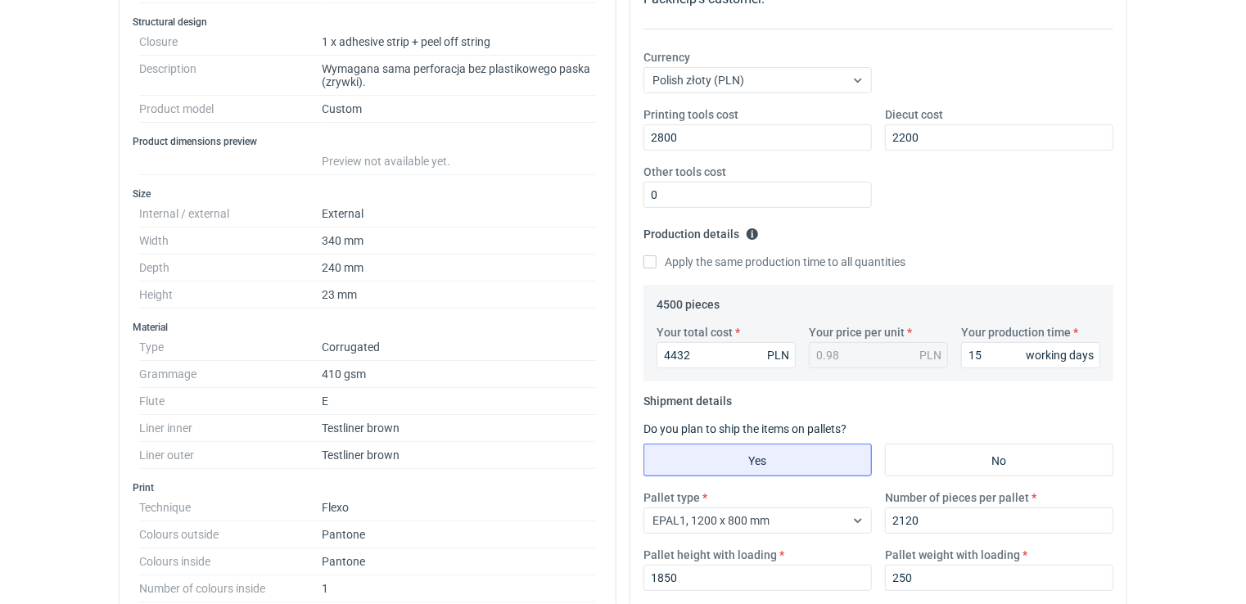
type textarea "reorder"
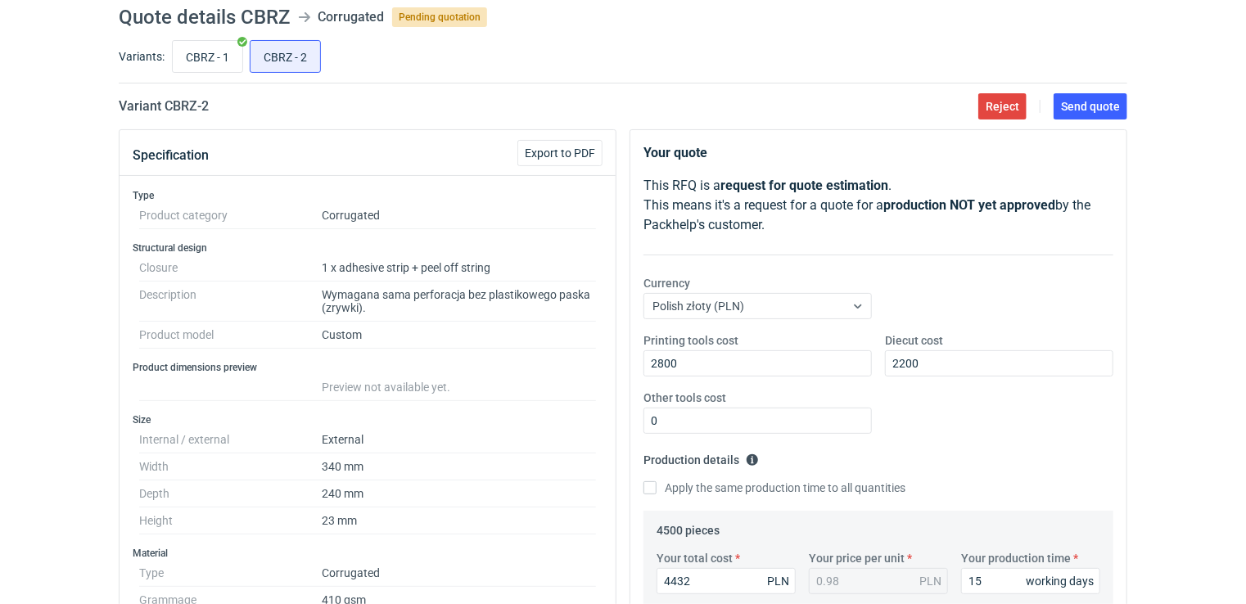
scroll to position [20, 0]
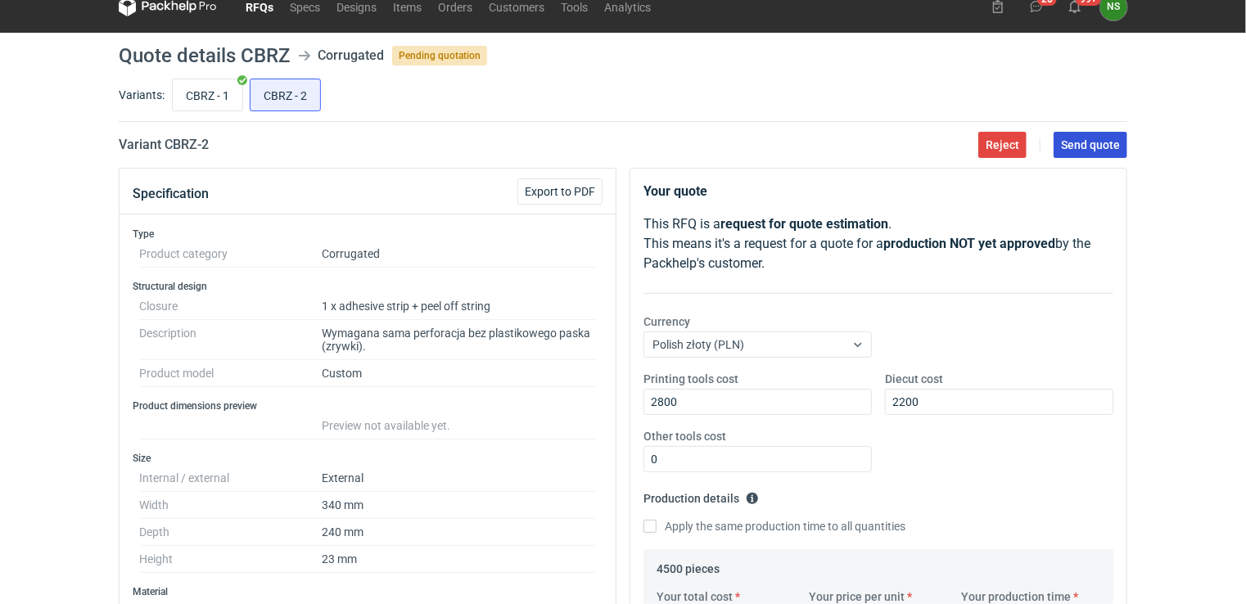
click at [1090, 142] on span "Send quote" at bounding box center [1090, 144] width 59 height 11
